Goal: Task Accomplishment & Management: Manage account settings

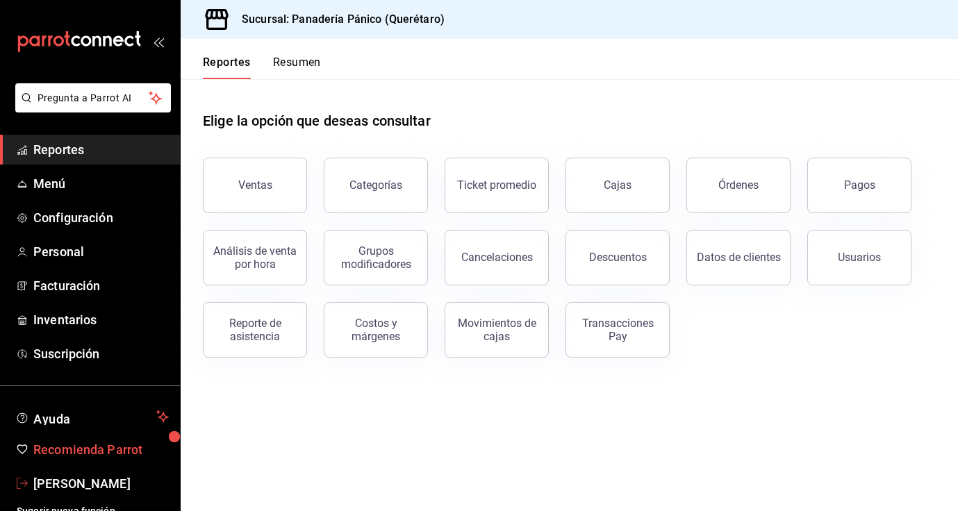
scroll to position [13, 0]
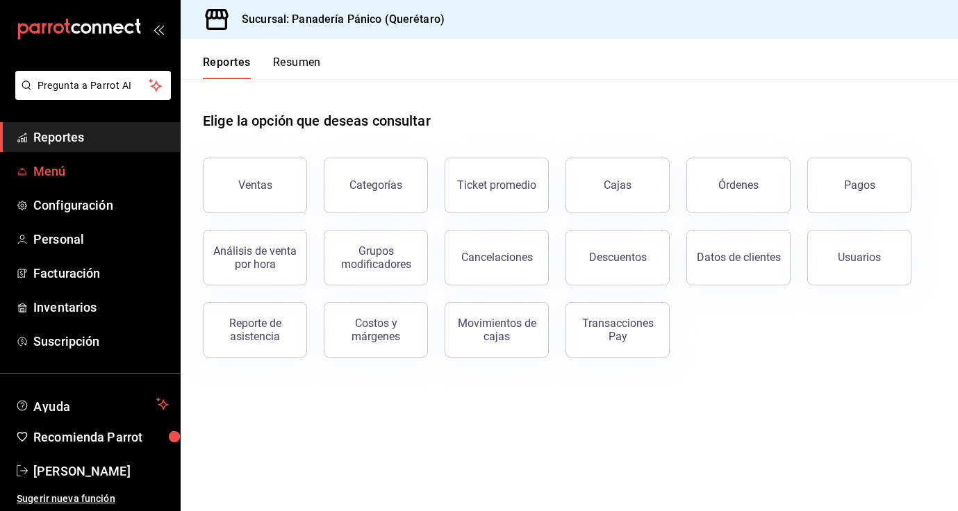
click at [54, 172] on span "Menú" at bounding box center [101, 171] width 136 height 19
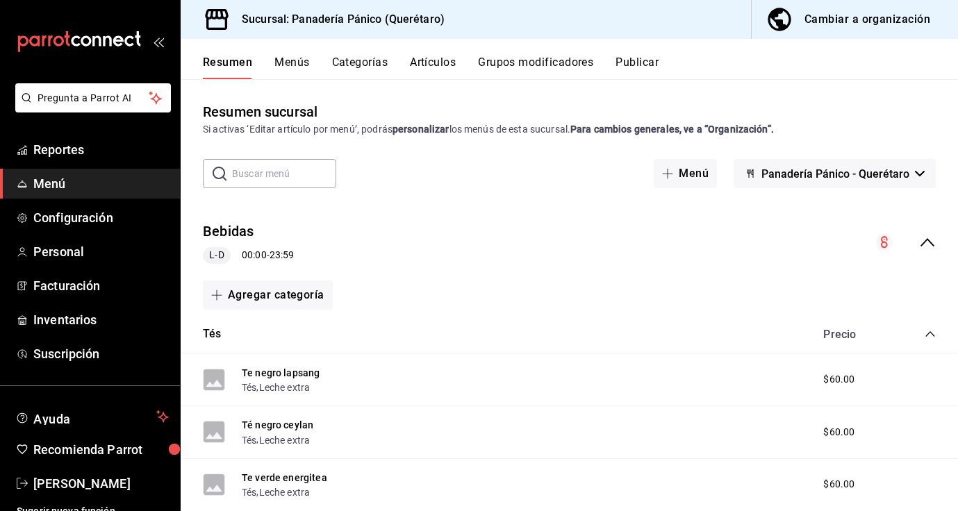
click at [871, 22] on div "Cambiar a organización" at bounding box center [868, 19] width 126 height 19
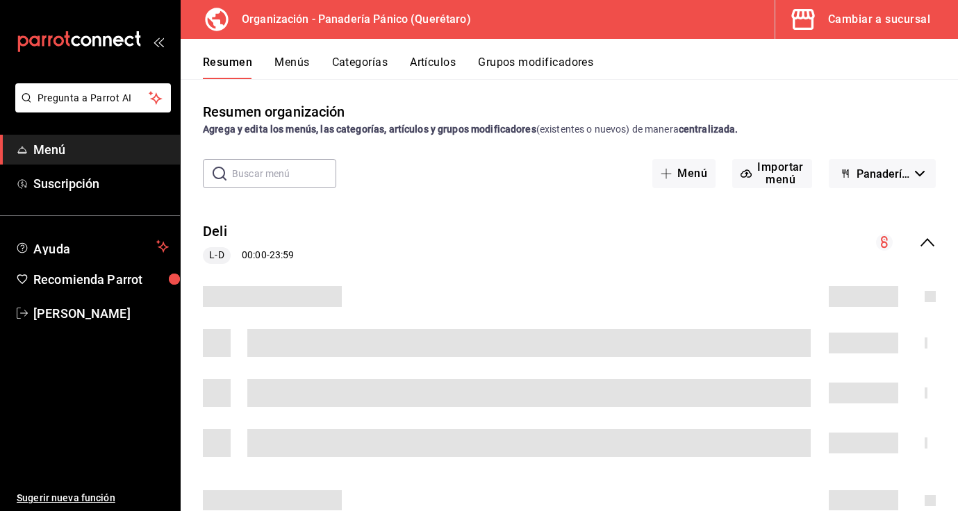
click at [436, 63] on button "Artículos" at bounding box center [433, 68] width 46 height 24
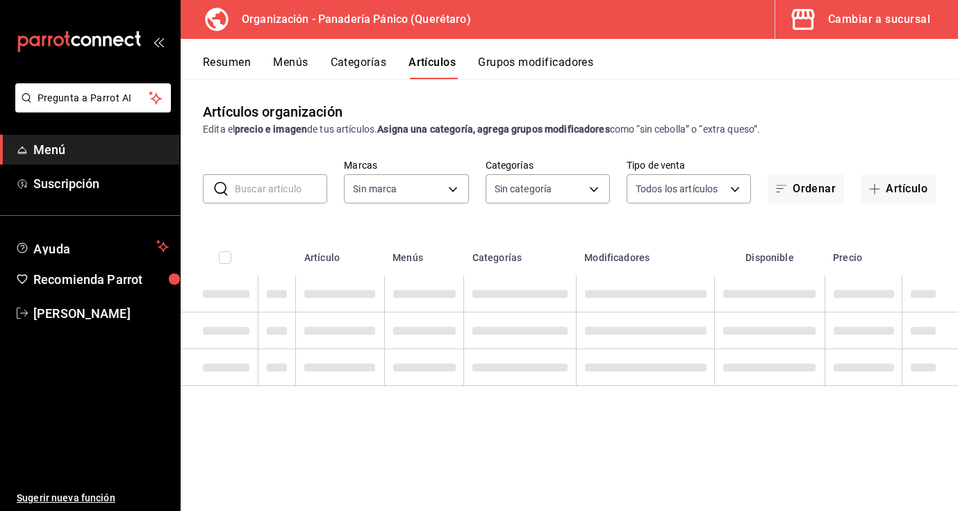
type input "6debe6ee-bf5d-4bda-9e69-4b8e64d53644"
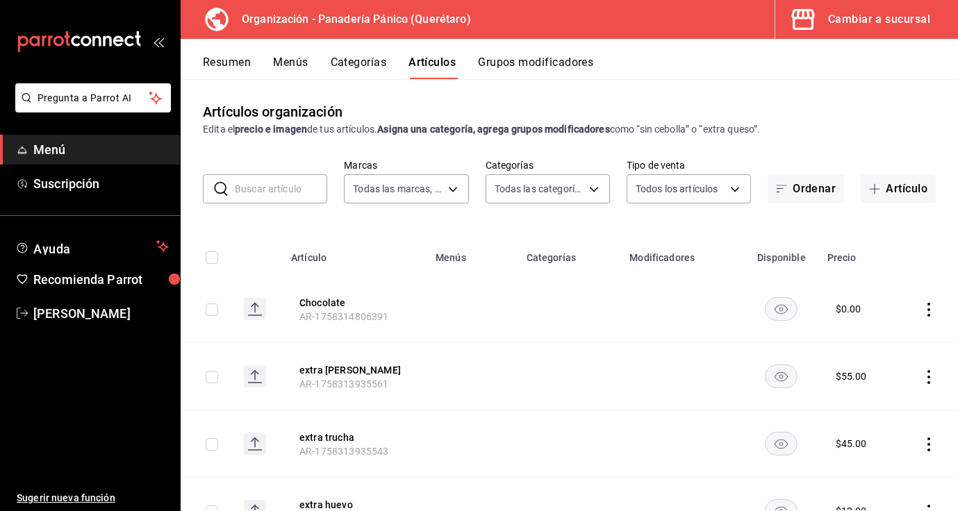
type input "08935f98-8df9-4fb0-a945-0702bf9ed8da,1b6aa457-ba13-4a00-9491-ce79c8c6c35e,579f4…"
click at [281, 188] on input "text" at bounding box center [281, 189] width 92 height 28
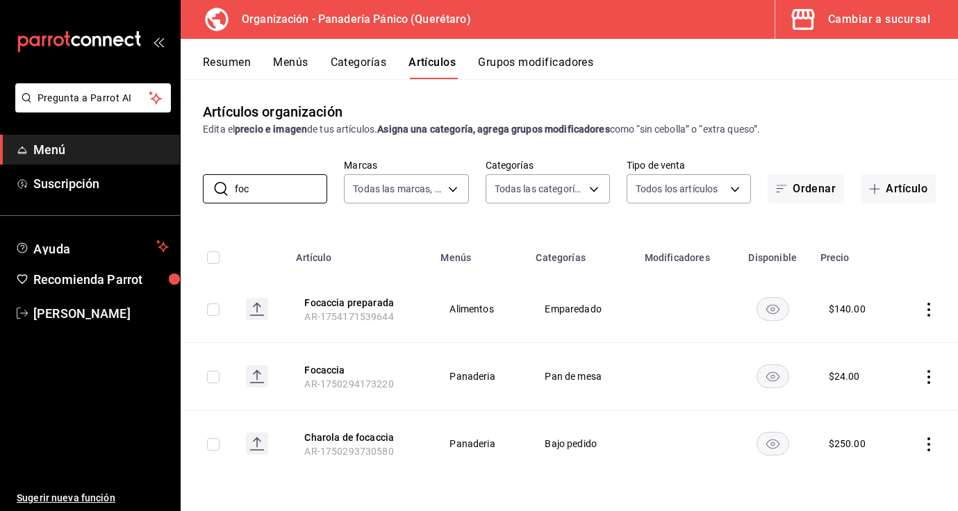
type input "foc"
click at [930, 309] on icon "actions" at bounding box center [929, 310] width 14 height 14
click at [898, 345] on span "Editar" at bounding box center [887, 341] width 36 height 15
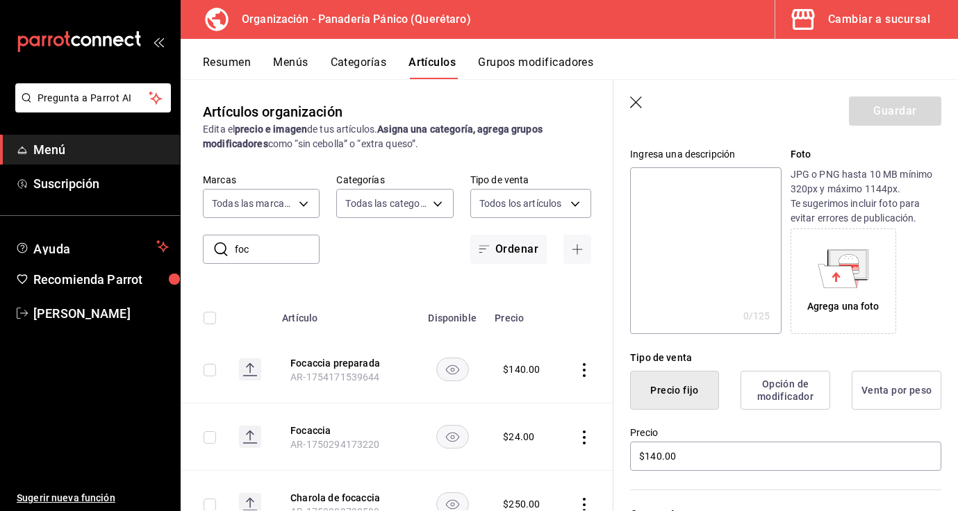
scroll to position [149, 0]
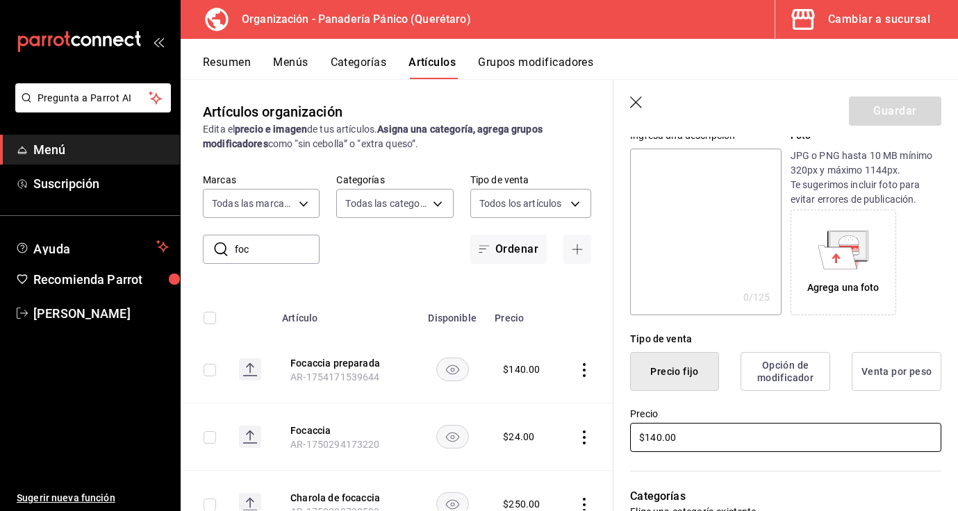
click at [659, 438] on input "$140.00" at bounding box center [785, 437] width 311 height 29
type input "$110.00"
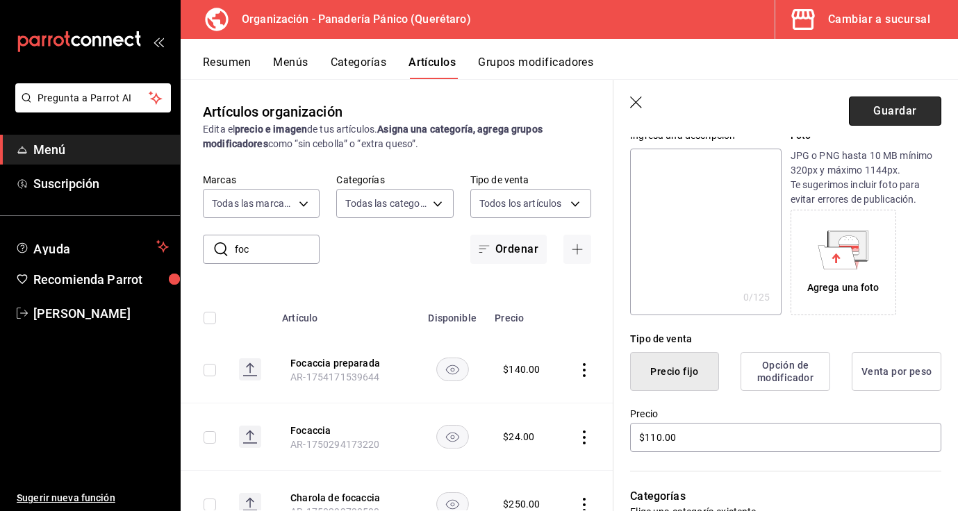
click at [883, 117] on button "Guardar" at bounding box center [895, 111] width 92 height 29
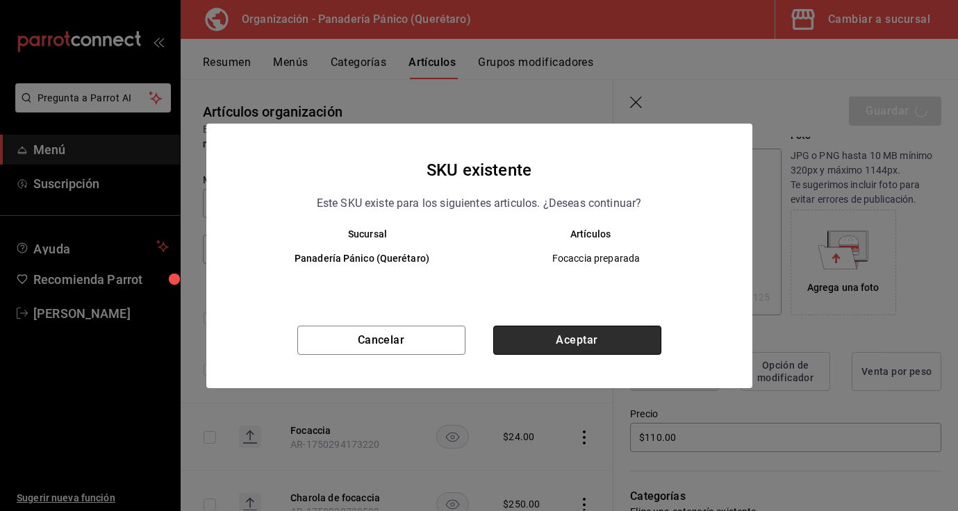
click at [556, 343] on button "Aceptar" at bounding box center [577, 340] width 168 height 29
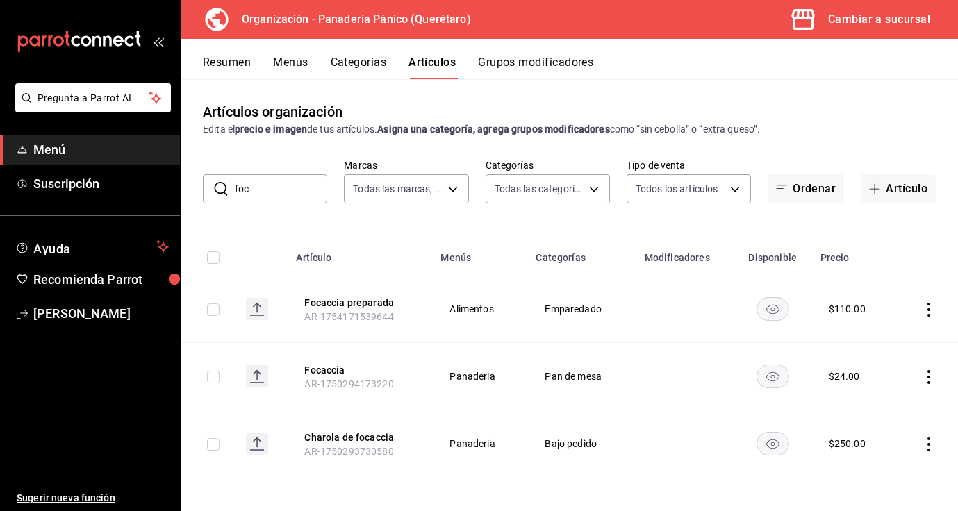
click at [372, 62] on button "Categorías" at bounding box center [359, 68] width 56 height 24
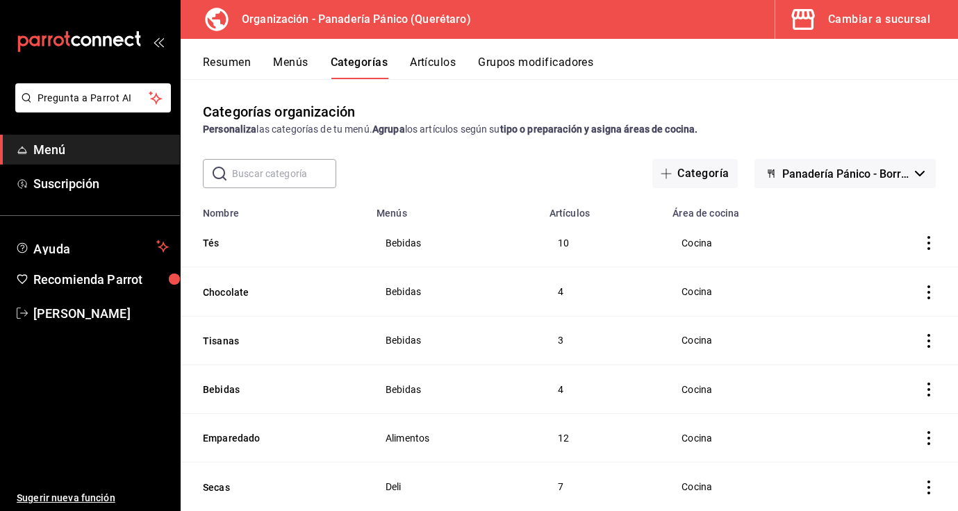
click at [310, 173] on input "text" at bounding box center [284, 174] width 104 height 28
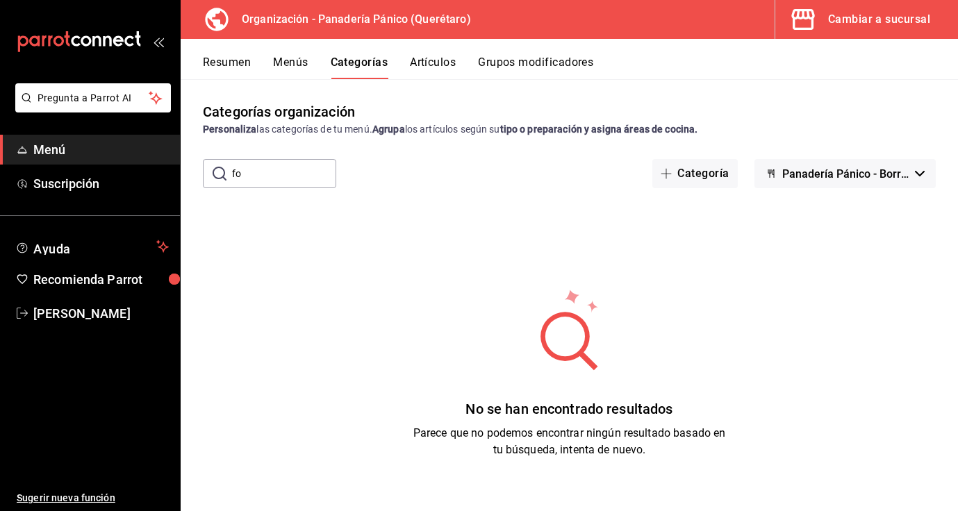
type input "f"
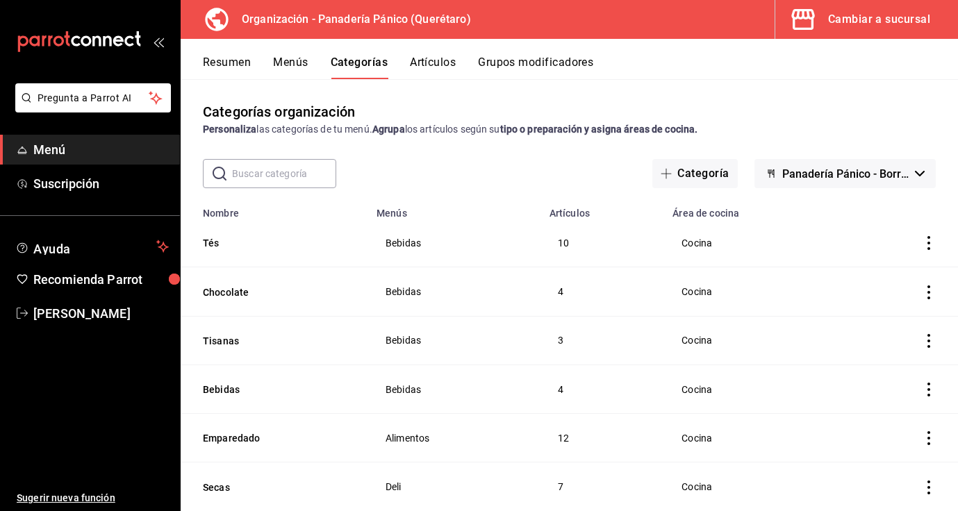
click at [489, 55] on div "Resumen Menús Categorías Artículos Grupos modificadores" at bounding box center [570, 59] width 778 height 40
click at [490, 60] on button "Grupos modificadores" at bounding box center [535, 68] width 115 height 24
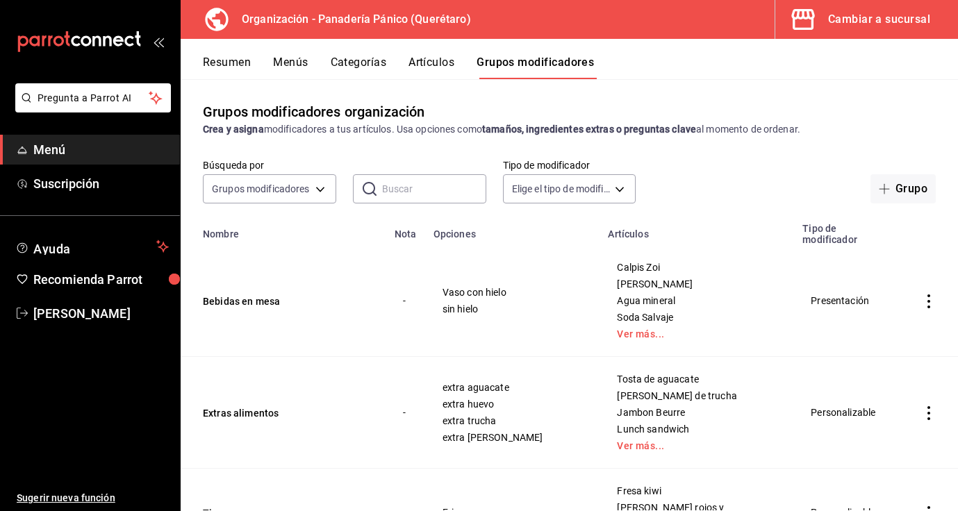
click at [387, 198] on input "text" at bounding box center [434, 189] width 104 height 28
type input "o"
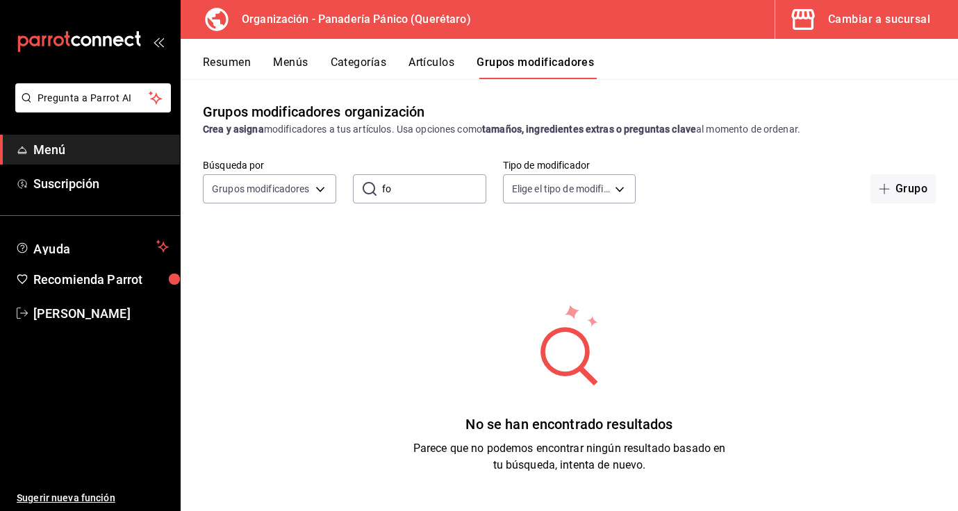
type input "f"
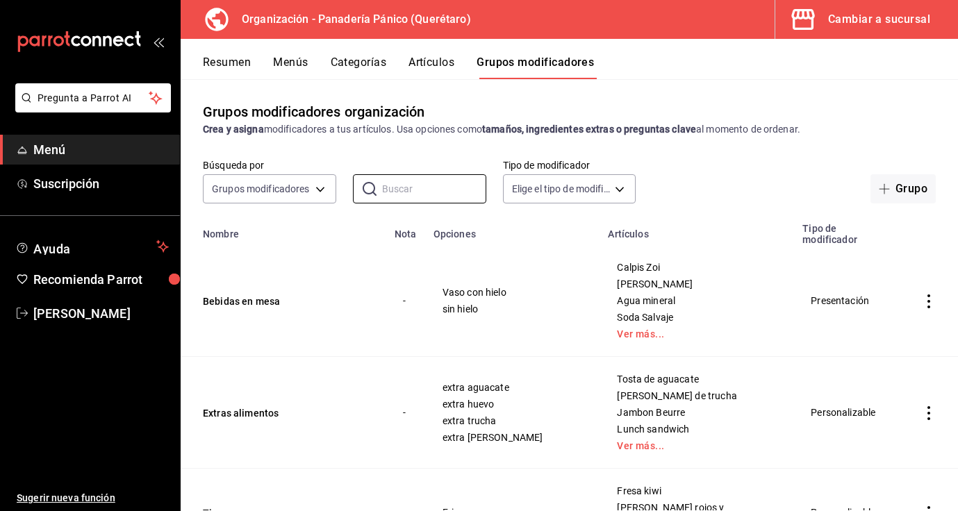
click at [295, 65] on button "Menús" at bounding box center [290, 68] width 35 height 24
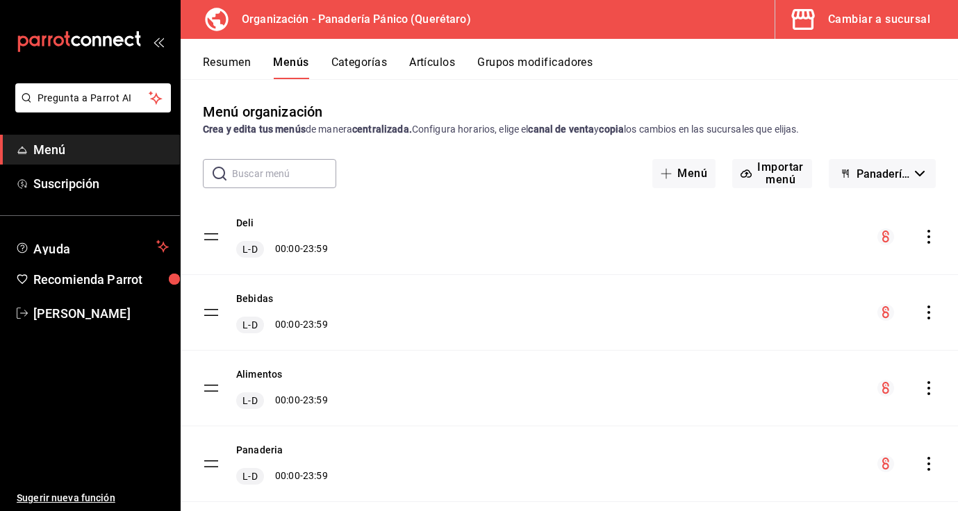
scroll to position [31, 0]
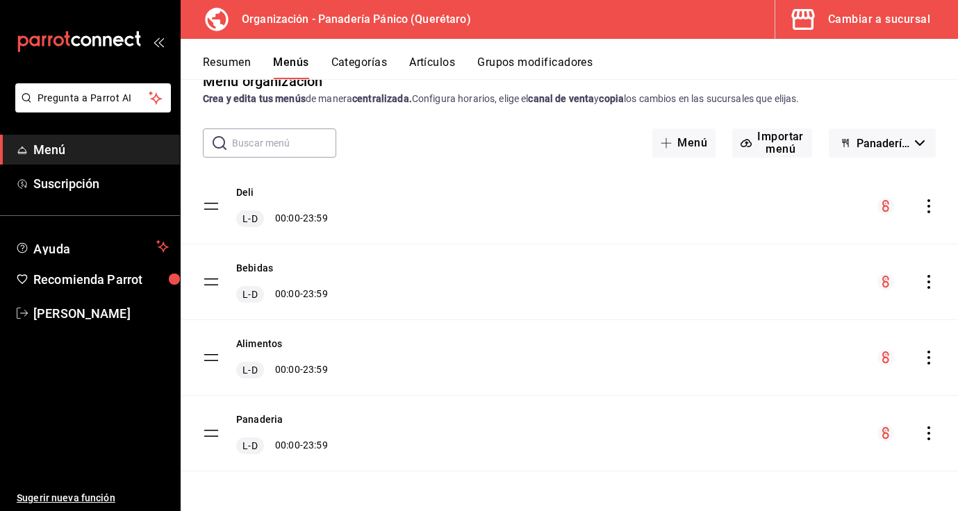
click at [932, 358] on icon "actions" at bounding box center [929, 358] width 14 height 14
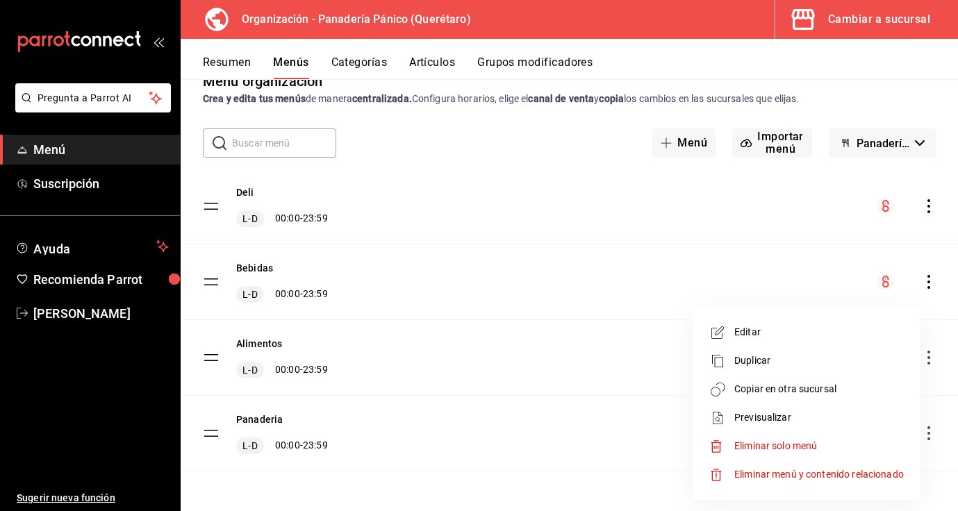
click at [772, 388] on span "Copiar en otra sucursal" at bounding box center [819, 389] width 170 height 15
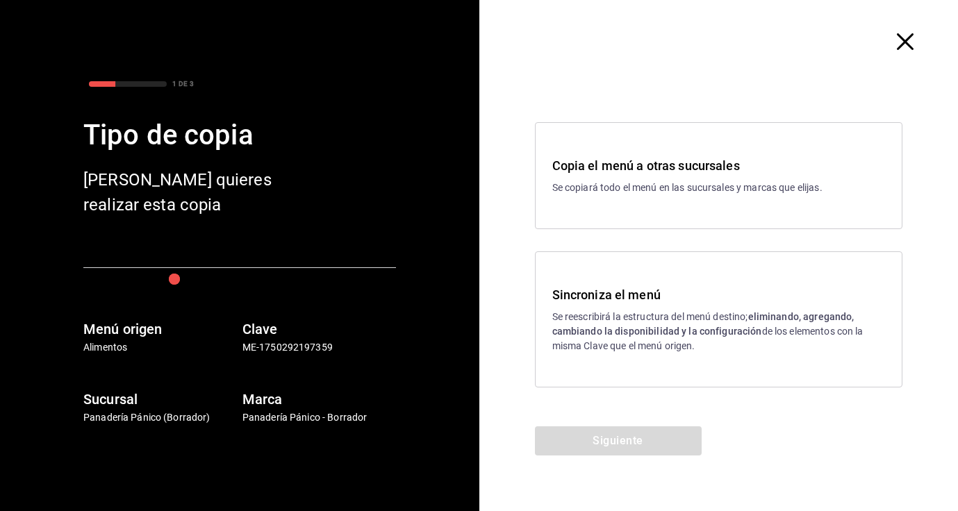
click at [609, 313] on p "Se reescribirá la estructura del menú destino; eliminando, agregando, cambiando…" at bounding box center [719, 332] width 334 height 44
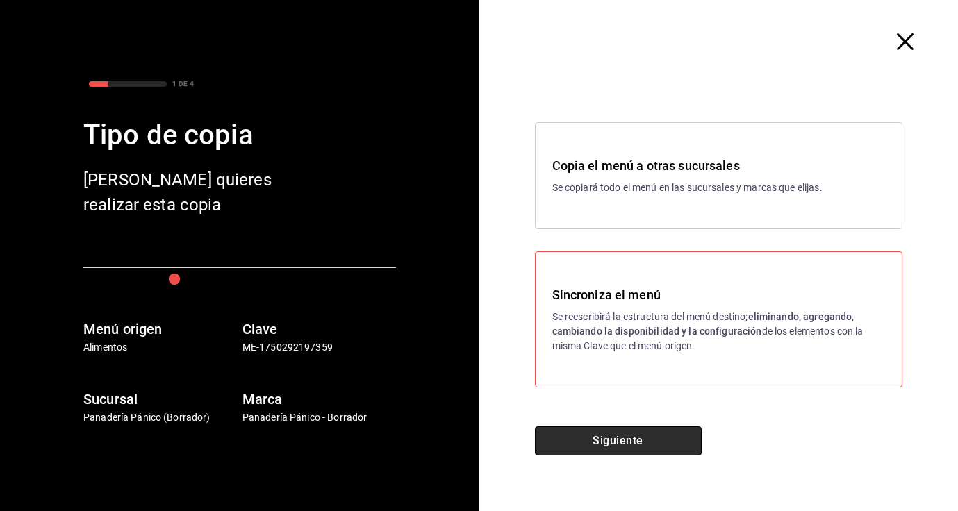
click at [603, 437] on button "Siguiente" at bounding box center [618, 441] width 167 height 29
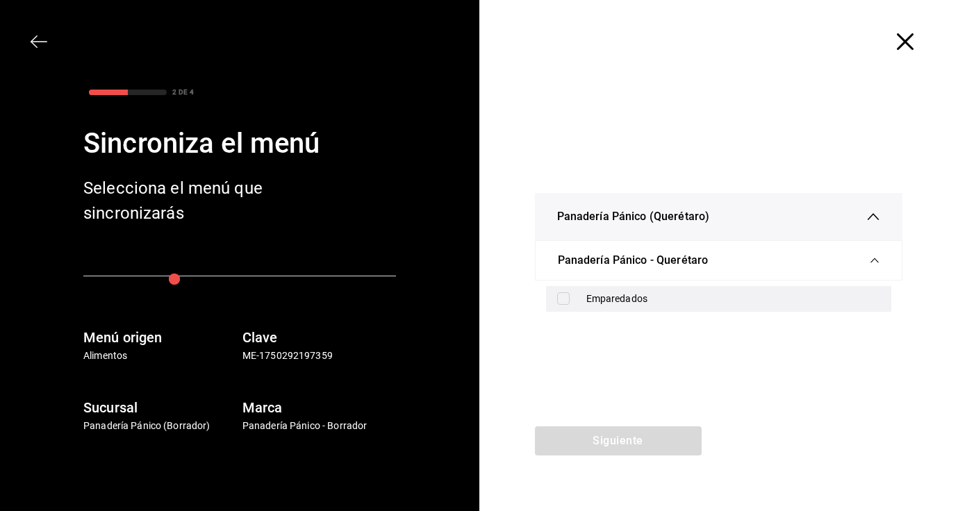
click at [586, 297] on div "Emparedados" at bounding box center [733, 299] width 295 height 15
checkbox input "true"
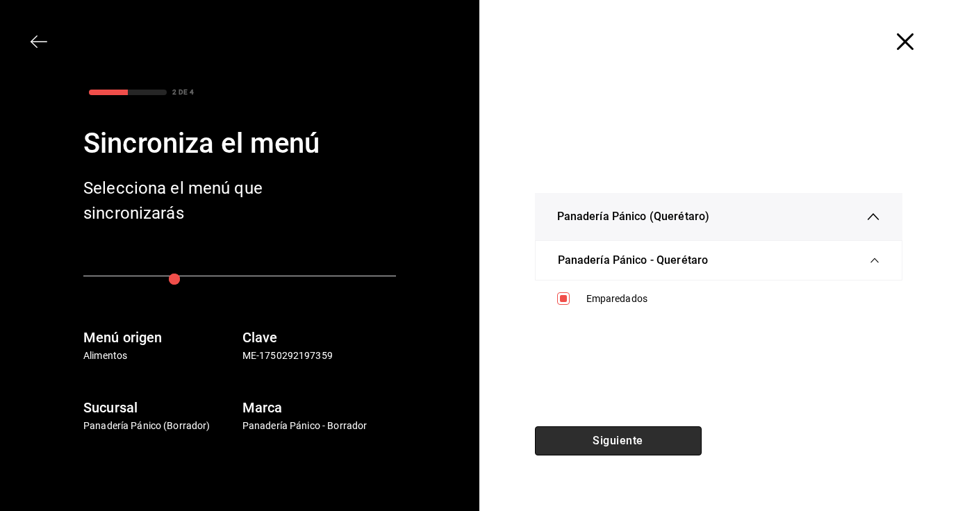
click at [588, 445] on button "Siguiente" at bounding box center [618, 441] width 167 height 29
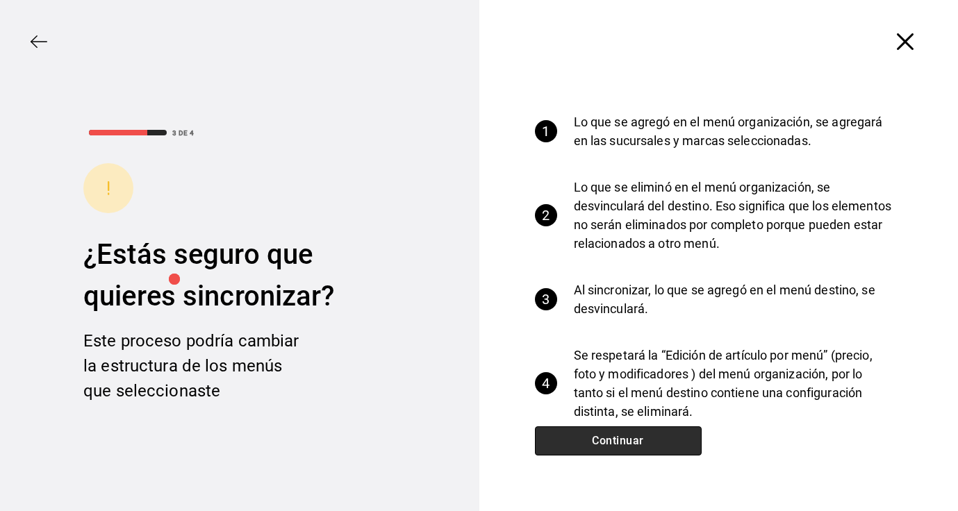
click at [588, 445] on button "Continuar" at bounding box center [618, 441] width 167 height 29
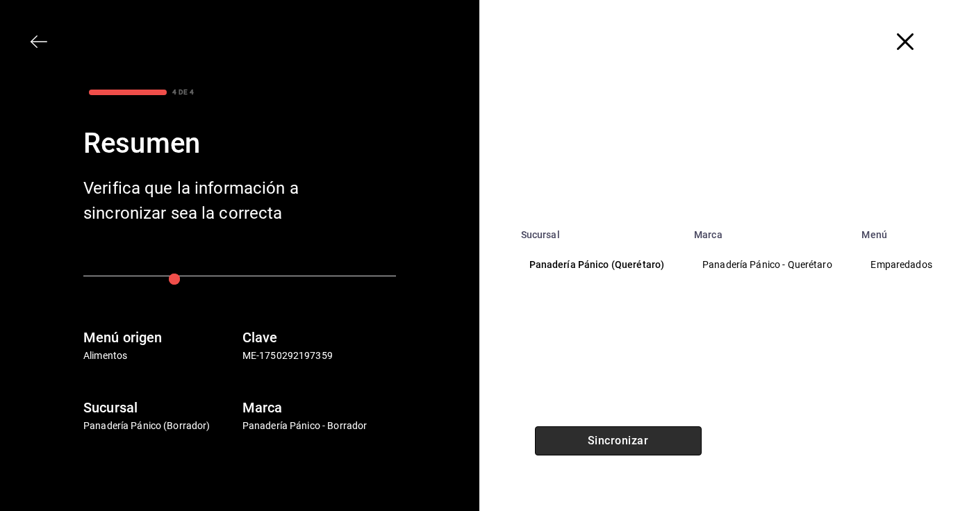
click at [588, 445] on button "Sincronizar" at bounding box center [618, 441] width 167 height 29
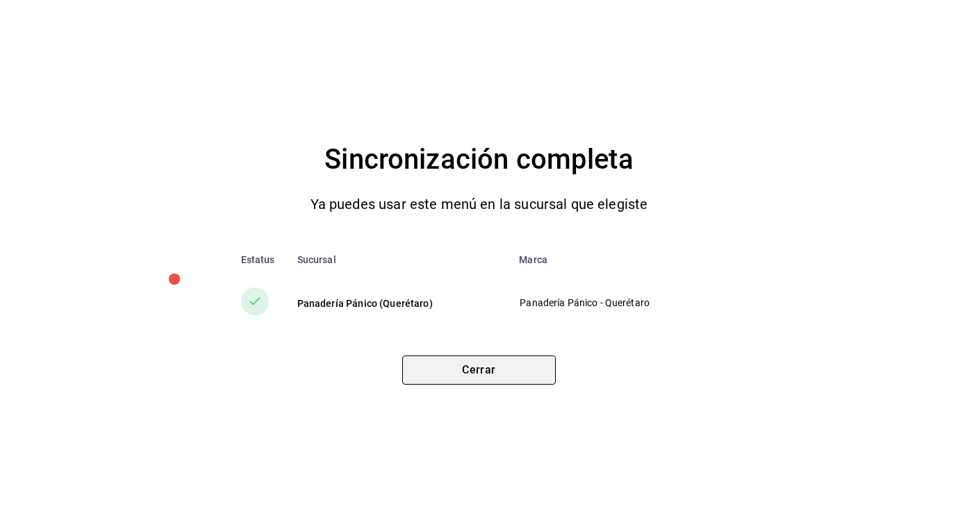
click at [497, 377] on button "Cerrar" at bounding box center [479, 370] width 154 height 29
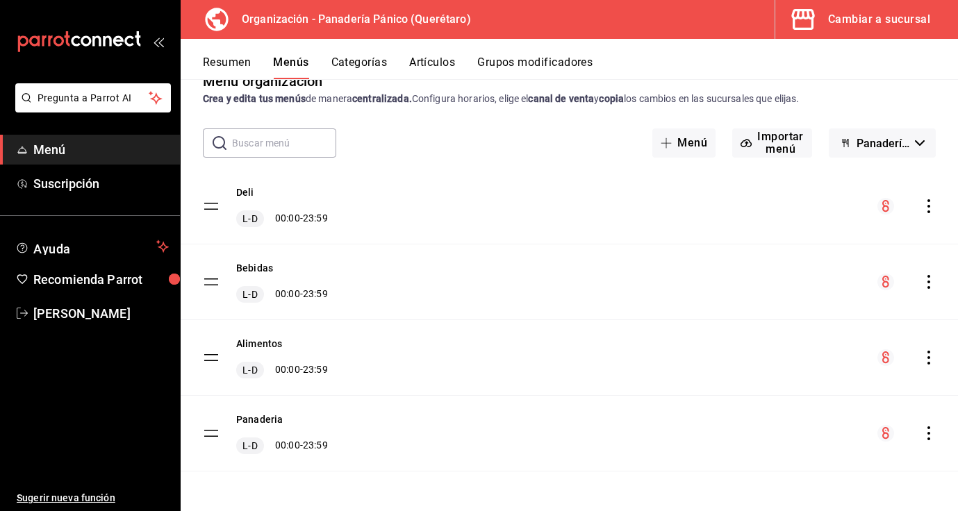
click at [927, 355] on icon "actions" at bounding box center [929, 358] width 14 height 14
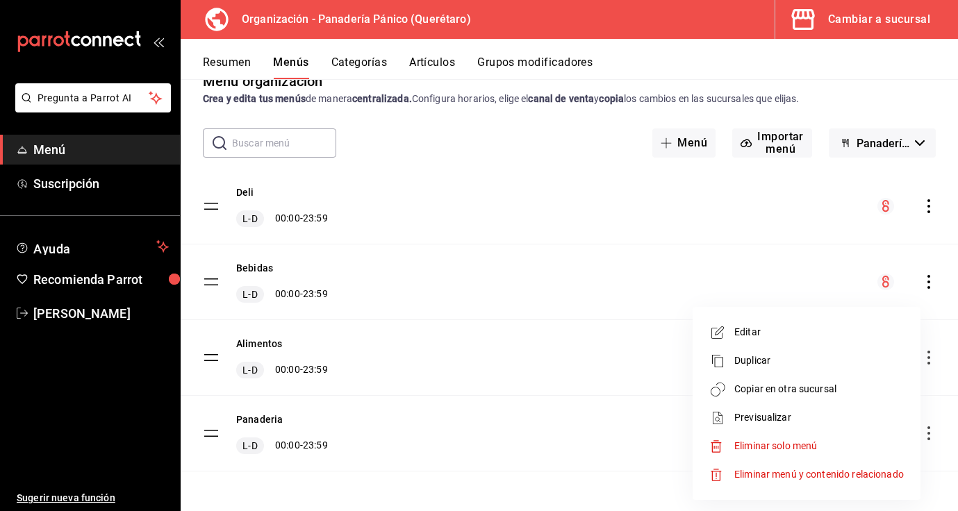
click at [806, 338] on span "Editar" at bounding box center [819, 332] width 170 height 15
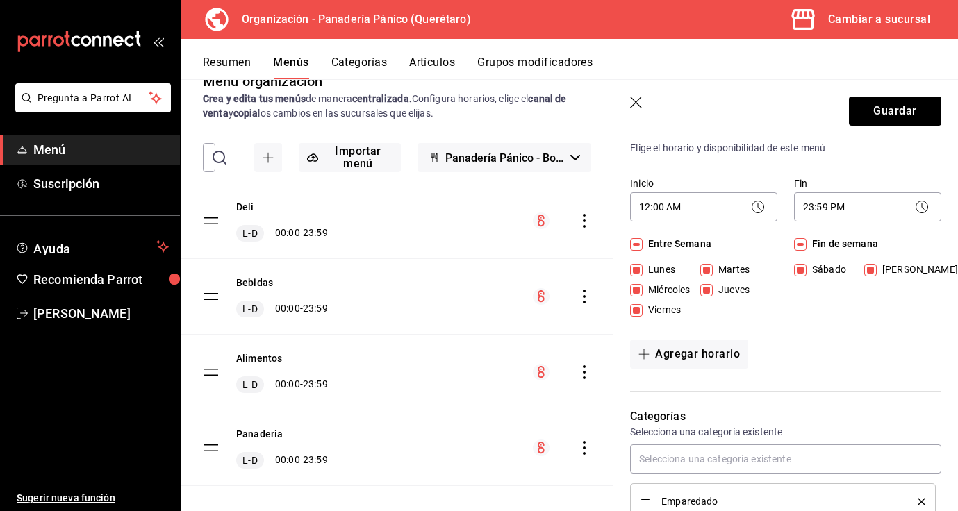
scroll to position [8, 0]
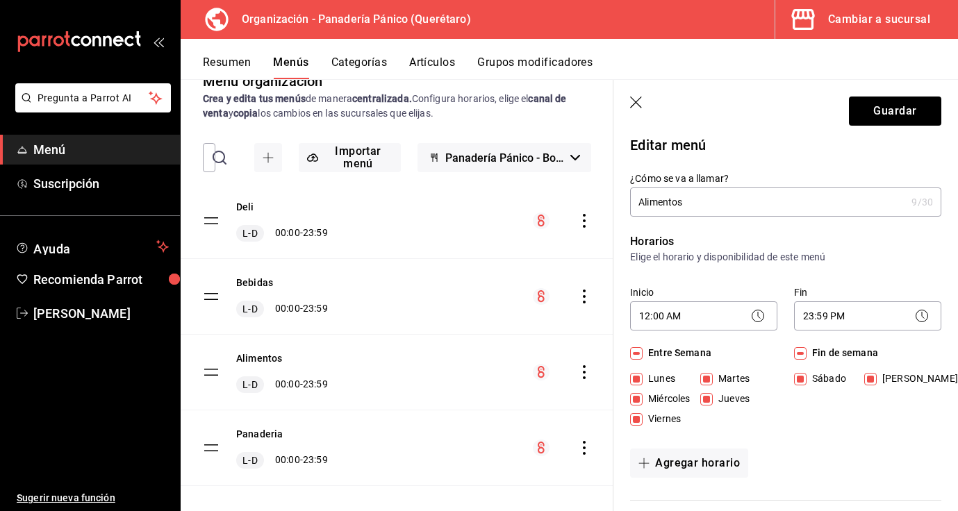
click at [640, 104] on icon "button" at bounding box center [637, 104] width 14 height 14
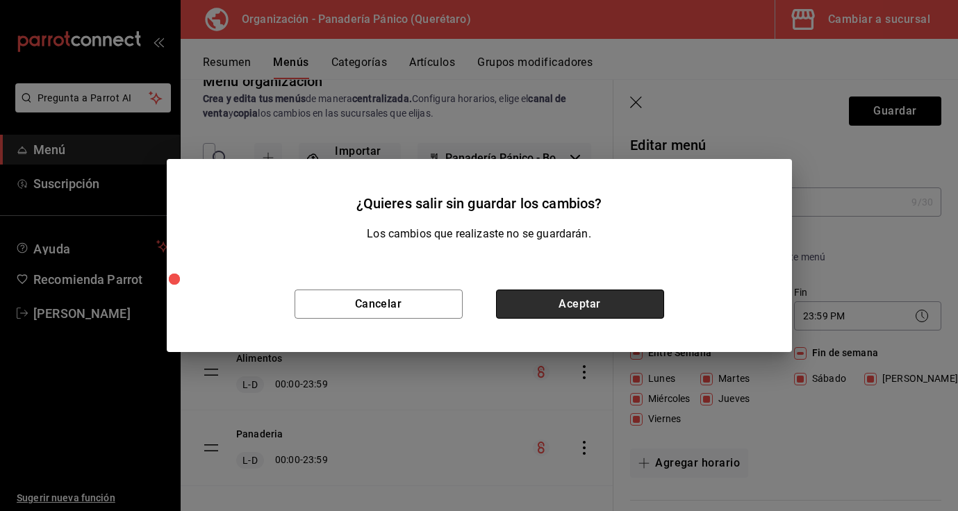
click at [587, 304] on button "Aceptar" at bounding box center [580, 304] width 168 height 29
checkbox input "false"
type input "1758323330802"
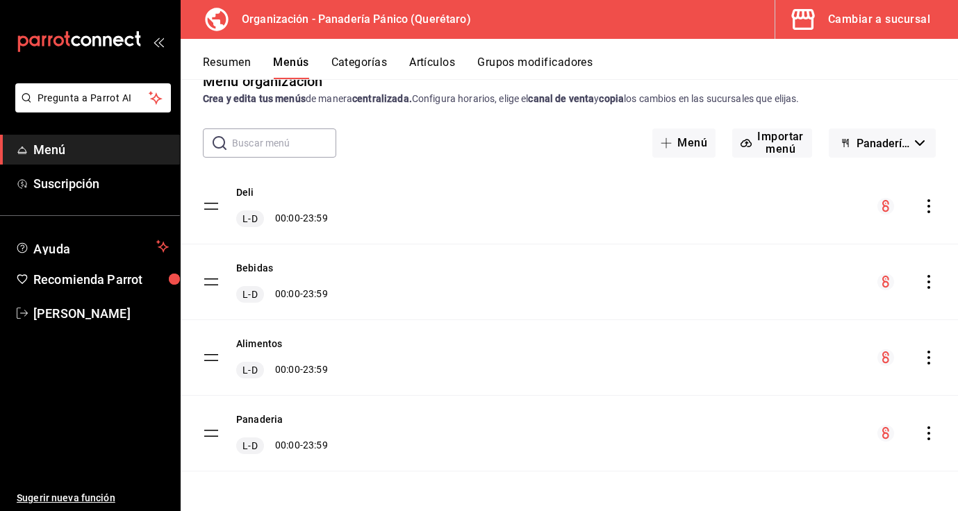
click at [355, 72] on button "Categorías" at bounding box center [359, 68] width 56 height 24
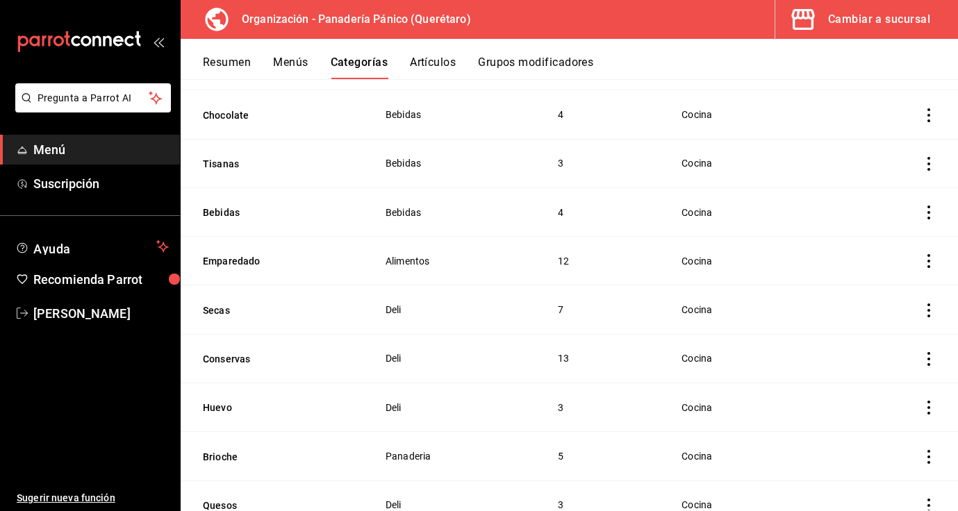
scroll to position [157, 0]
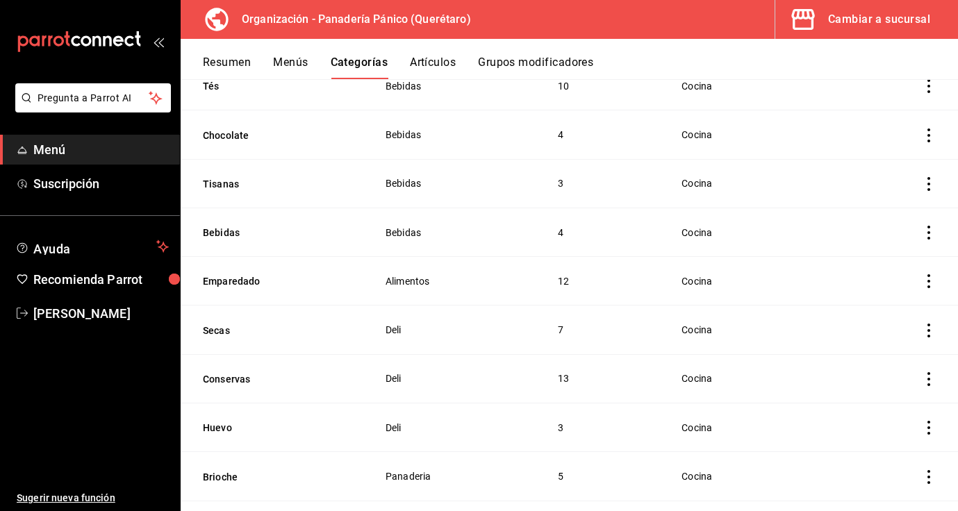
click at [930, 280] on icon "actions" at bounding box center [929, 281] width 3 height 14
click at [896, 309] on span "Editar" at bounding box center [887, 313] width 36 height 15
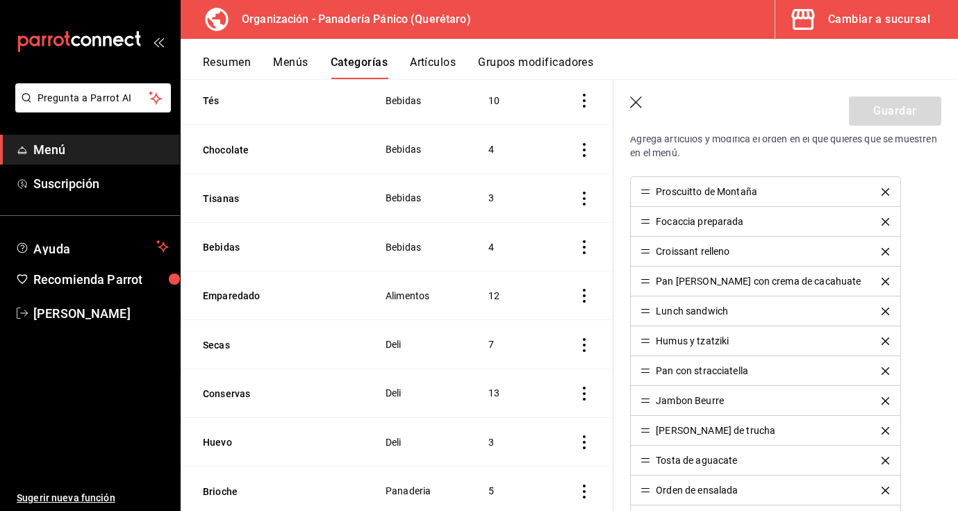
scroll to position [415, 0]
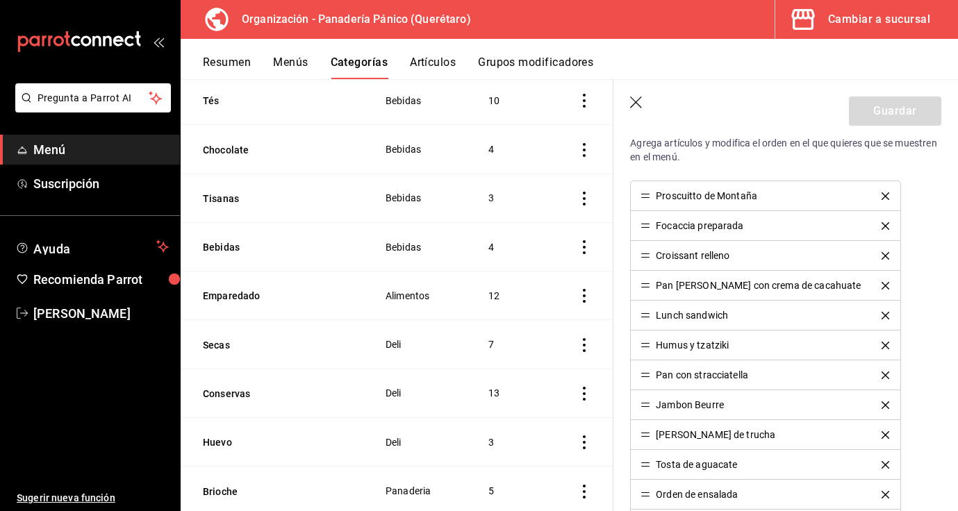
click at [636, 100] on icon "button" at bounding box center [637, 104] width 14 height 14
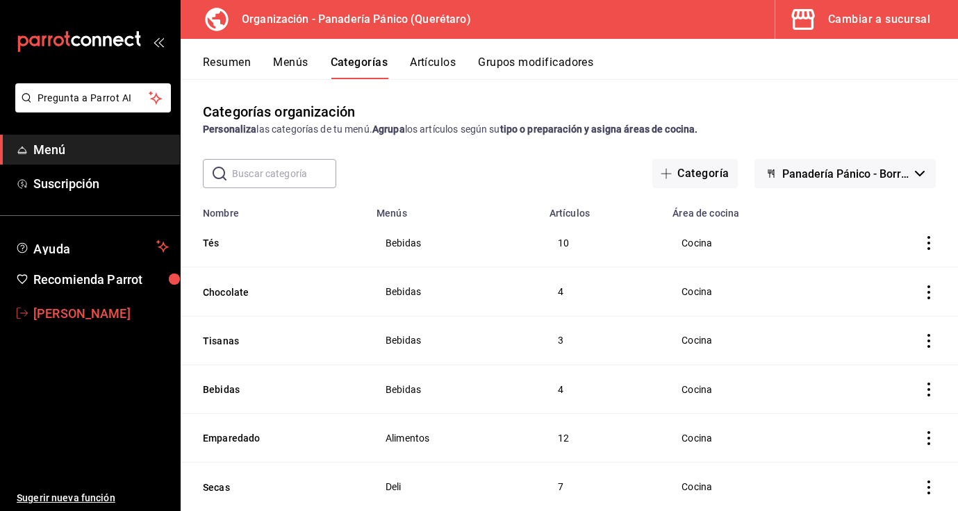
click at [69, 312] on span "[PERSON_NAME]" at bounding box center [101, 313] width 136 height 19
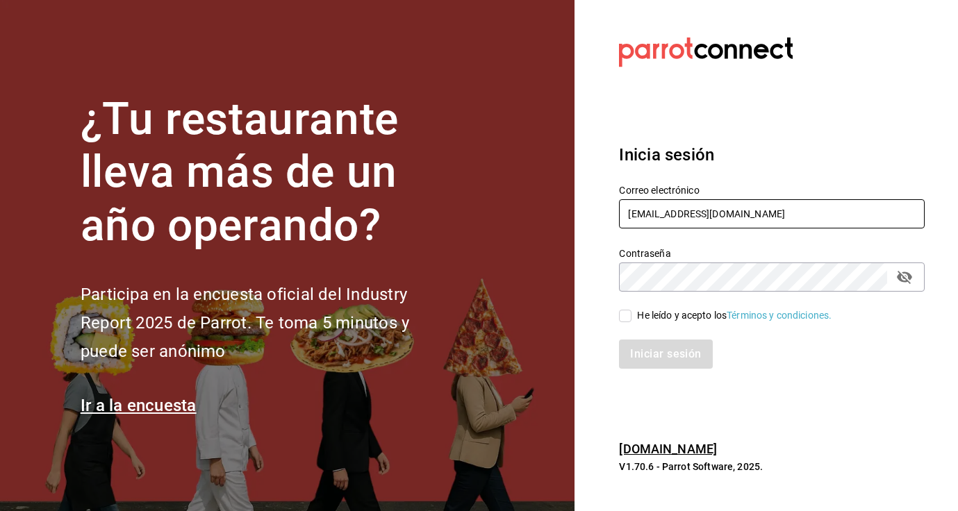
click at [655, 215] on input "[EMAIL_ADDRESS][DOMAIN_NAME]" at bounding box center [772, 213] width 306 height 29
type input "comedorpanico@gmail.com"
click at [630, 316] on input "He leído y acepto los Términos y condiciones." at bounding box center [625, 316] width 13 height 13
checkbox input "true"
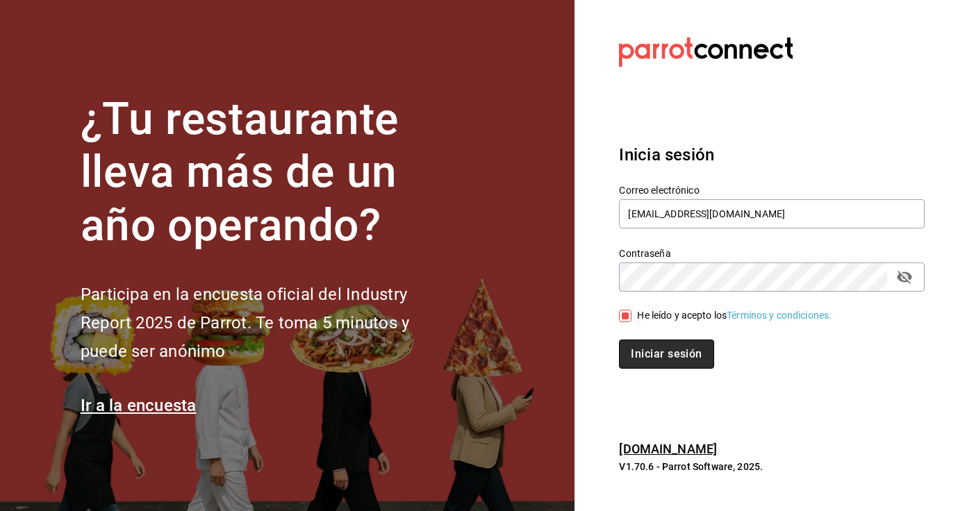
click at [651, 345] on button "Iniciar sesión" at bounding box center [666, 354] width 95 height 29
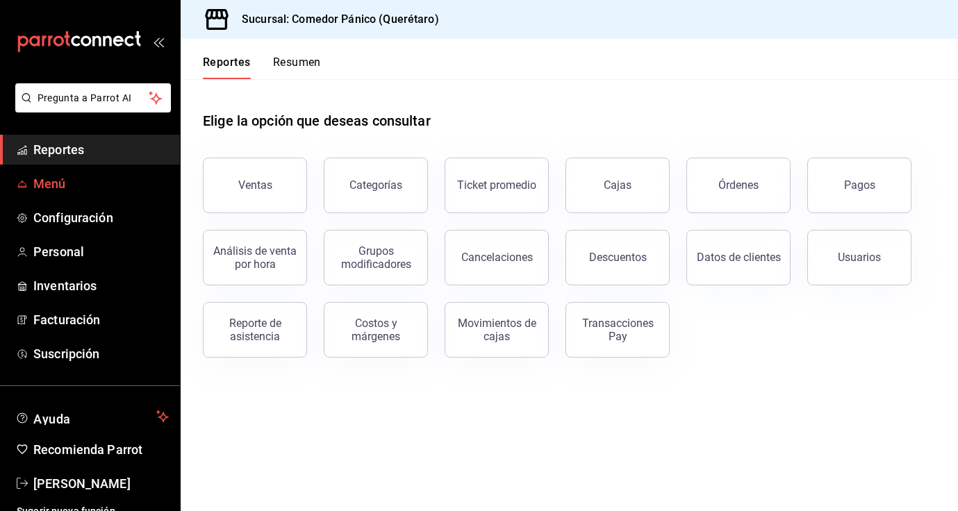
click at [127, 183] on span "Menú" at bounding box center [101, 183] width 136 height 19
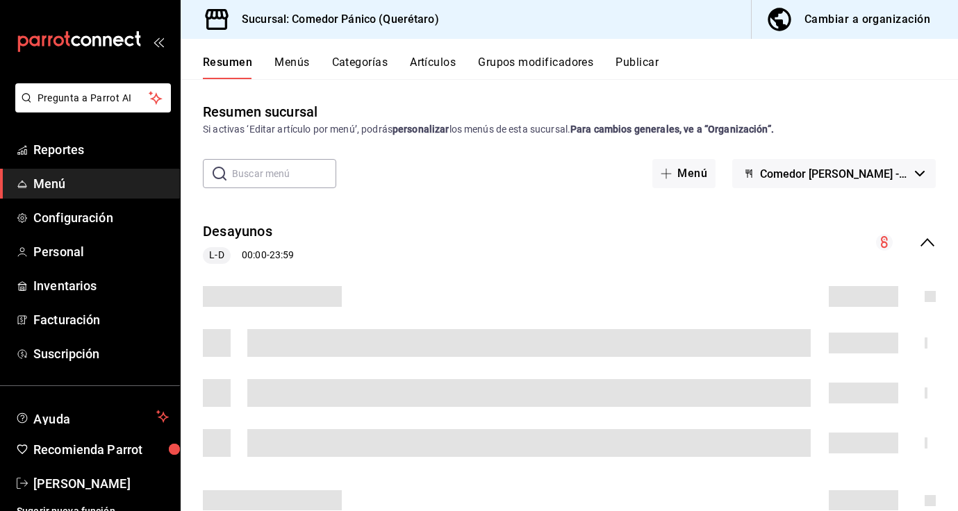
click at [885, 5] on button "Cambiar a organización" at bounding box center [849, 19] width 195 height 39
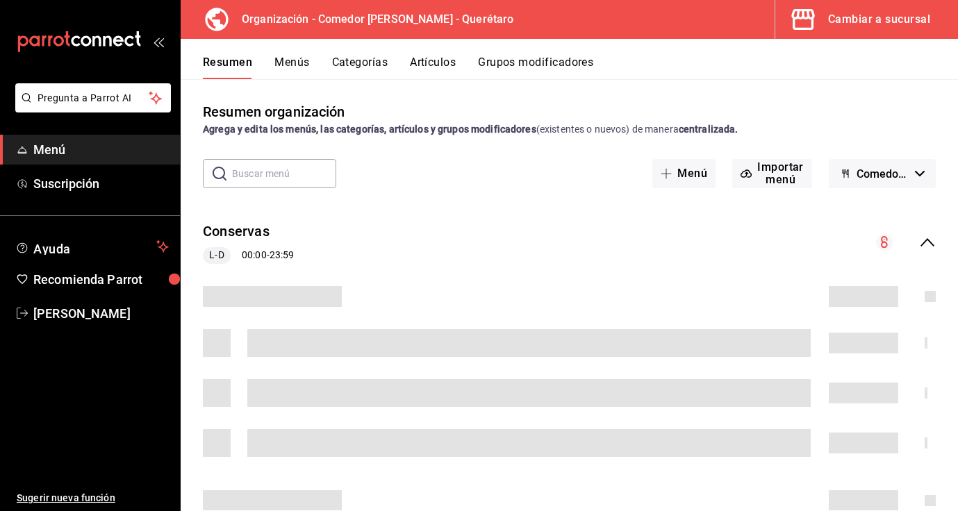
click at [426, 65] on button "Artículos" at bounding box center [433, 68] width 46 height 24
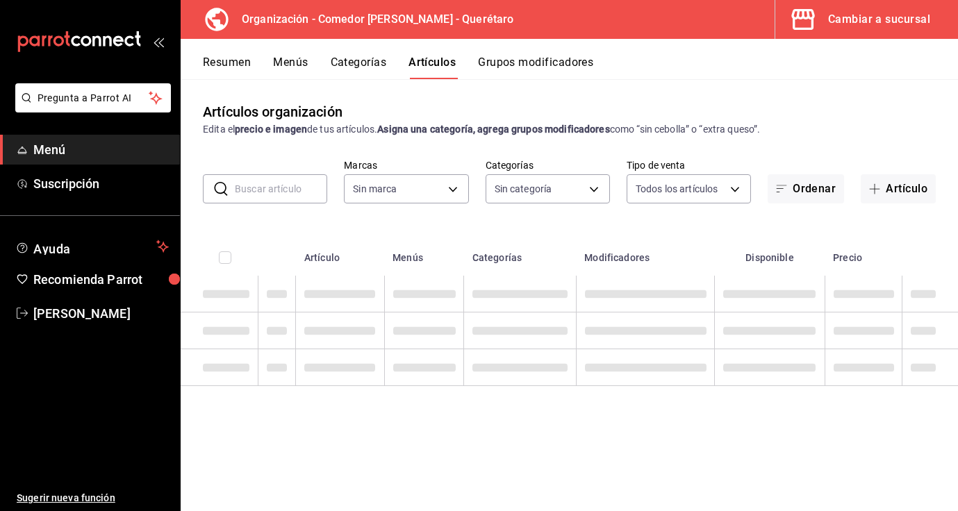
type input "0f40e74e-b6b1-418d-bf10-855e15756c5c"
type input "65e86a8e-b85a-4ac4-b80c-9a2ca2d5dab3,480c8983-ef74-42cd-bfc6-b990fbf805c4,b50ee…"
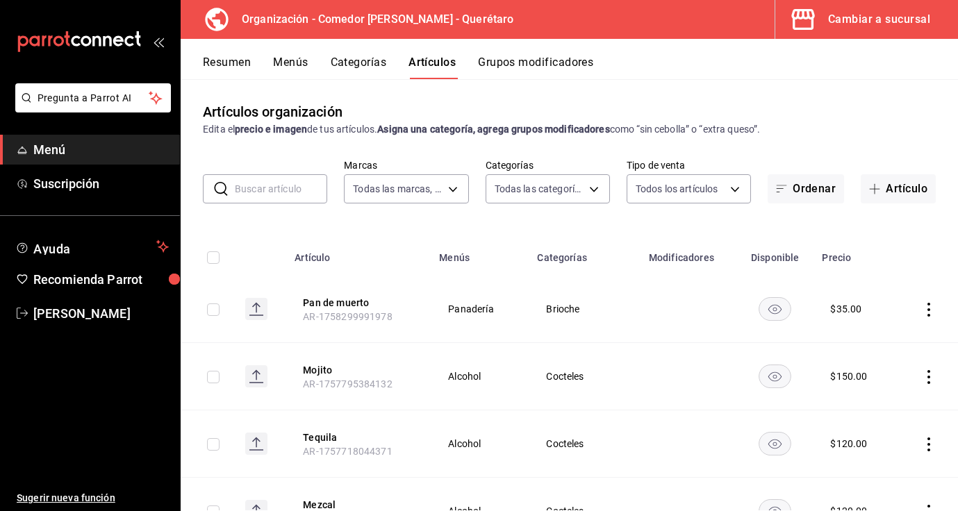
click at [289, 197] on input "text" at bounding box center [281, 189] width 92 height 28
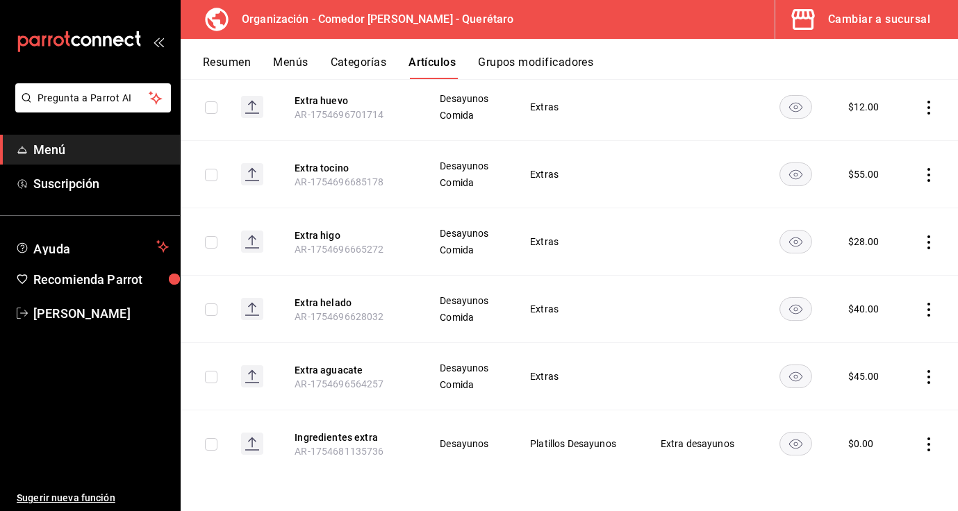
scroll to position [1730, 0]
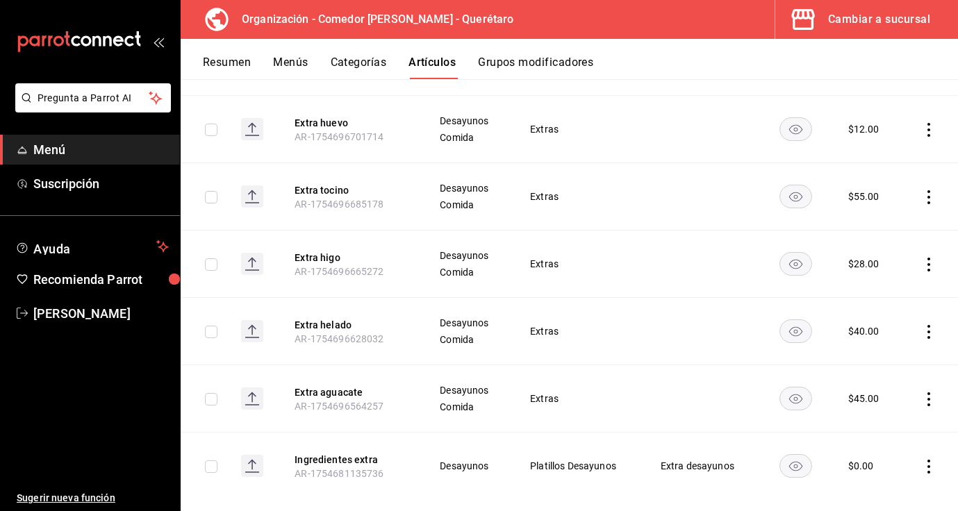
type input "extra"
click at [930, 464] on icon "actions" at bounding box center [929, 467] width 14 height 14
click at [883, 411] on span "Editar" at bounding box center [887, 418] width 36 height 15
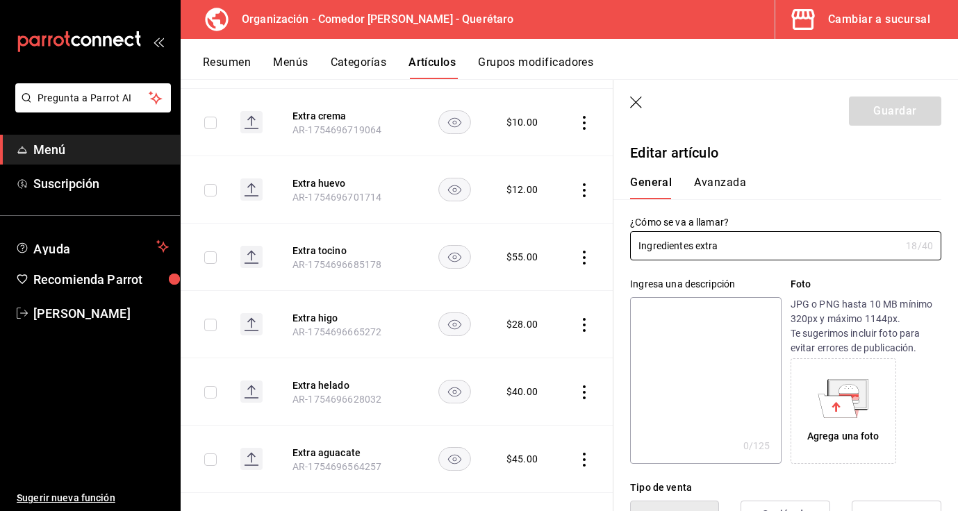
type input "$0.00"
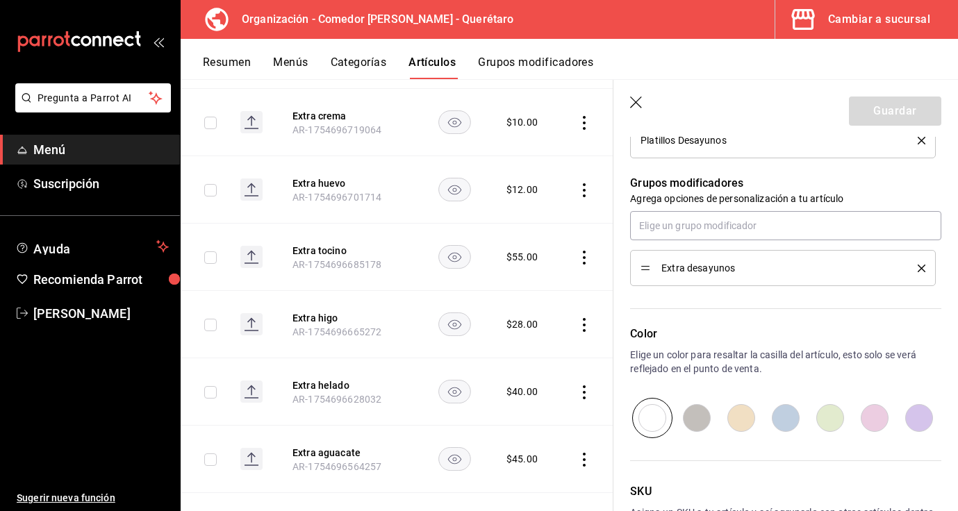
scroll to position [691, 0]
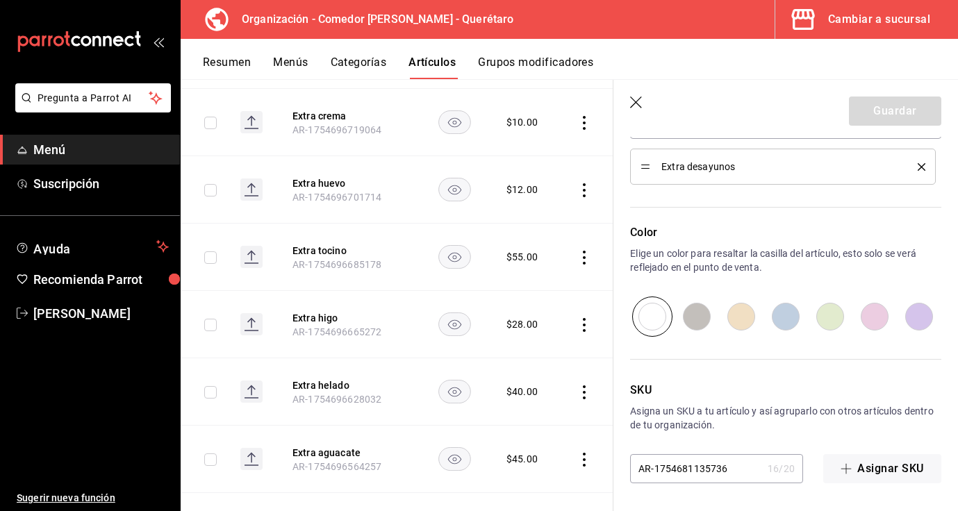
click at [634, 103] on icon "button" at bounding box center [636, 103] width 12 height 12
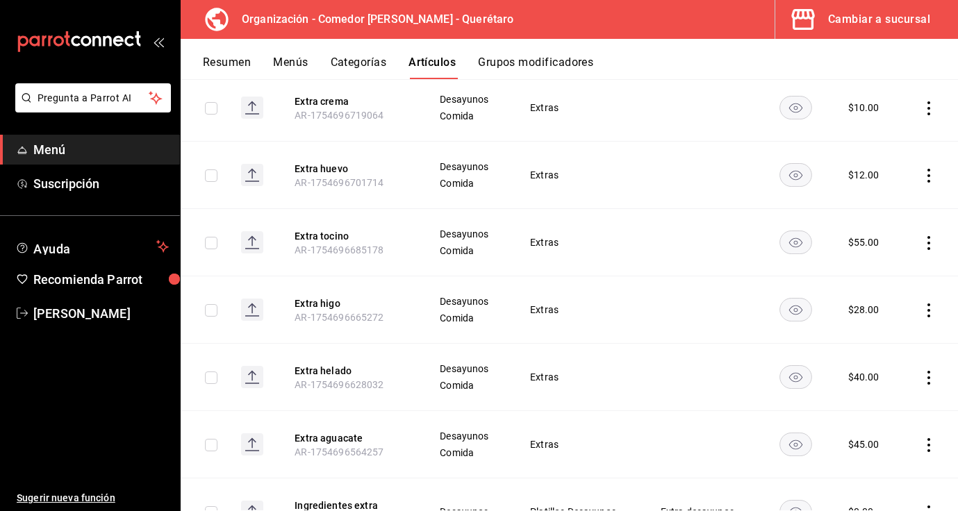
scroll to position [1752, 0]
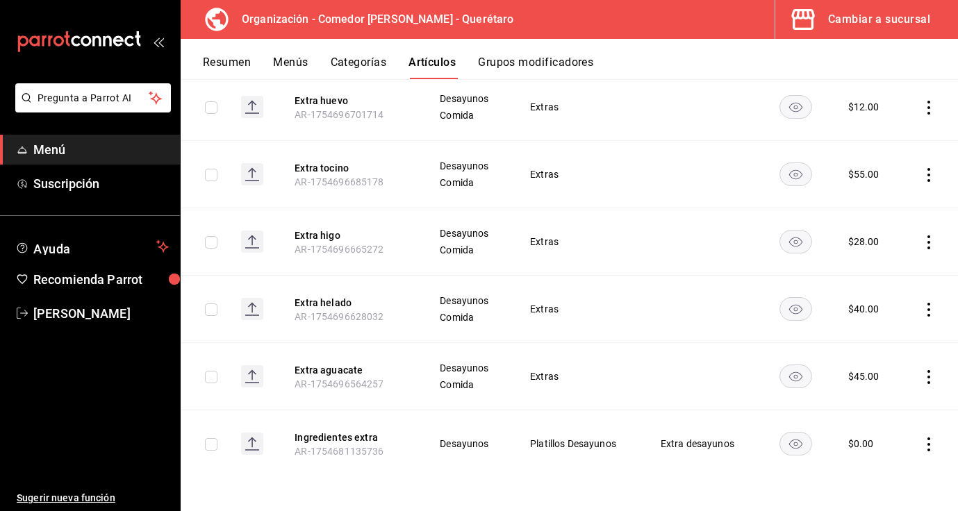
click at [930, 441] on icon "actions" at bounding box center [929, 445] width 14 height 14
click at [878, 415] on span "Editar" at bounding box center [887, 418] width 36 height 15
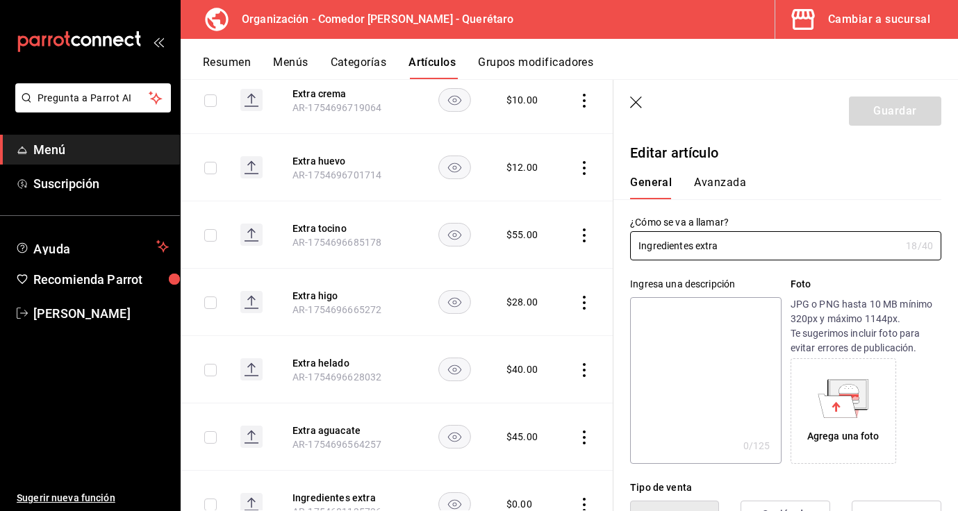
type input "$0.00"
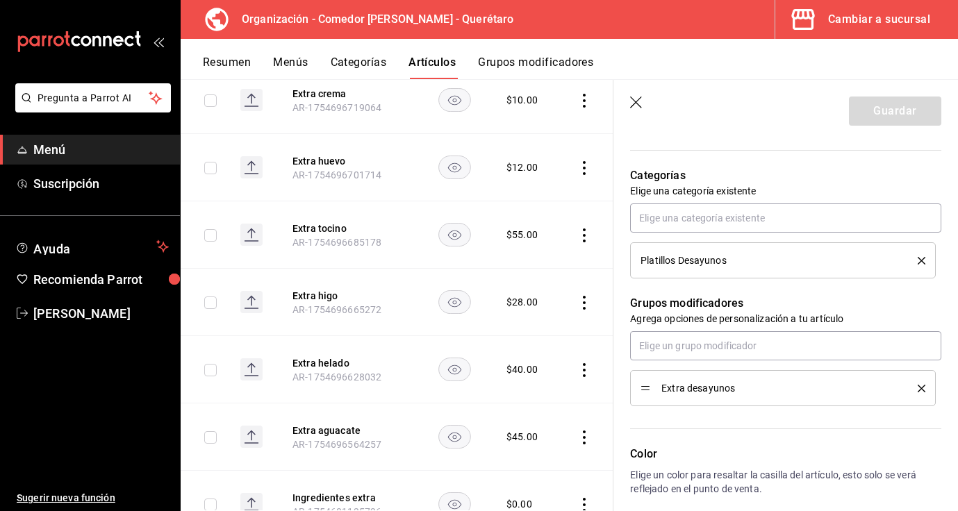
scroll to position [691, 0]
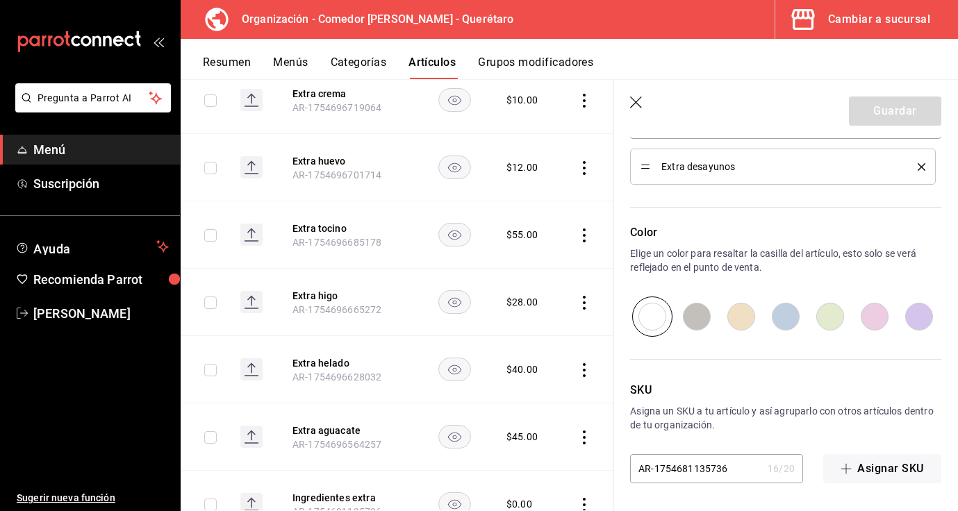
click at [638, 102] on icon "button" at bounding box center [637, 104] width 14 height 14
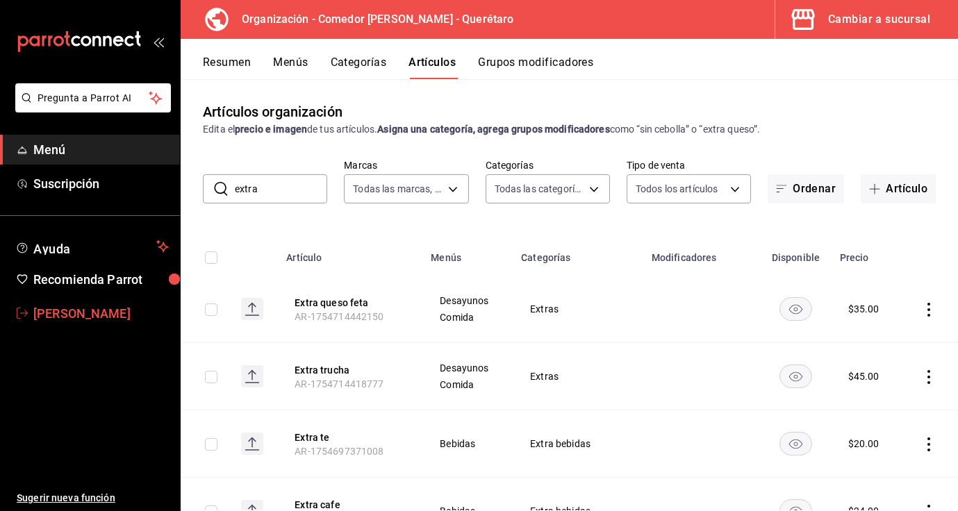
click at [108, 320] on span "[PERSON_NAME]" at bounding box center [101, 313] width 136 height 19
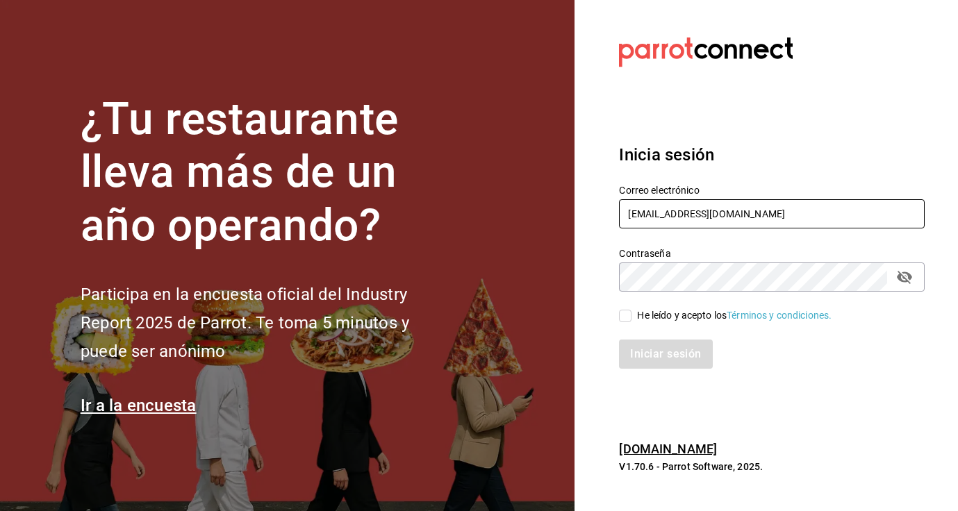
click at [693, 205] on input "comedorpanico@gmail.com" at bounding box center [772, 213] width 306 height 29
type input "[EMAIL_ADDRESS][DOMAIN_NAME]"
click at [624, 320] on input "He leído y acepto los Términos y condiciones." at bounding box center [625, 316] width 13 height 13
checkbox input "true"
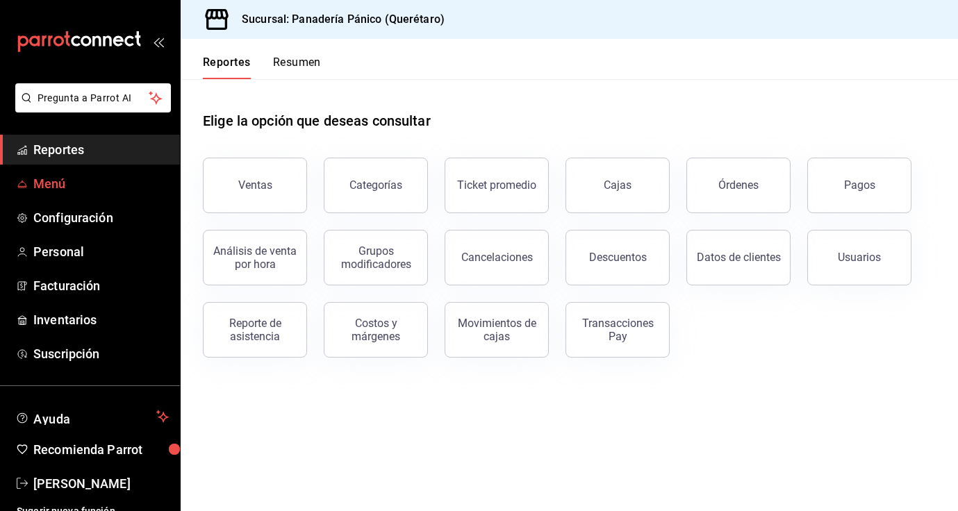
click at [110, 181] on span "Menú" at bounding box center [101, 183] width 136 height 19
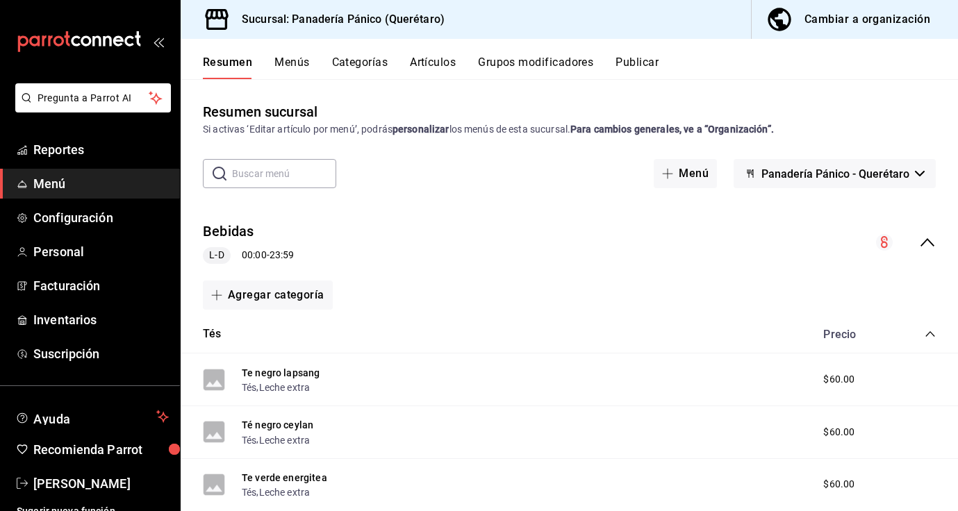
click at [426, 60] on button "Artículos" at bounding box center [433, 68] width 46 height 24
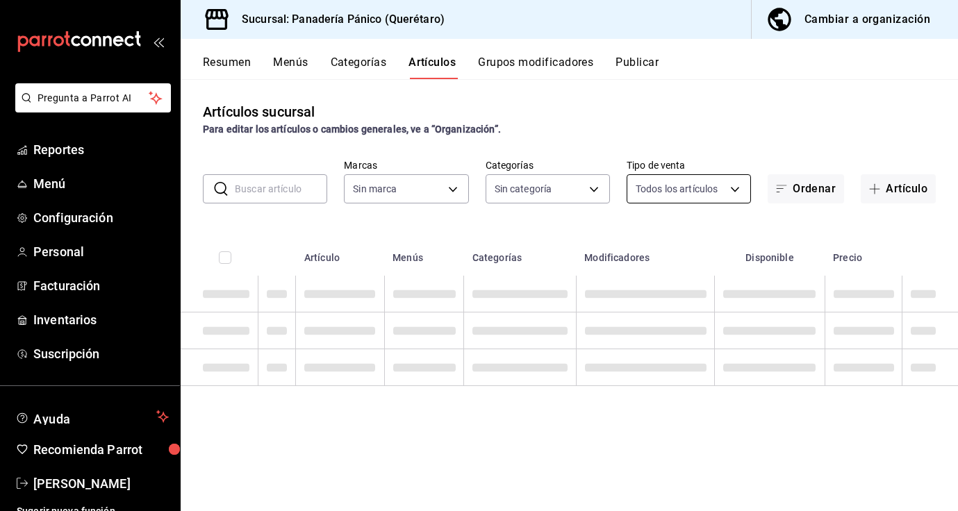
type input "3c04580e-60fd-498a-ab9f-4a8f3b5f012a"
type input "335c8870-2ee1-46e7-9b51-4327005f127a,48cd04df-eecf-47cb-a80f-a64914206c61,d2e38…"
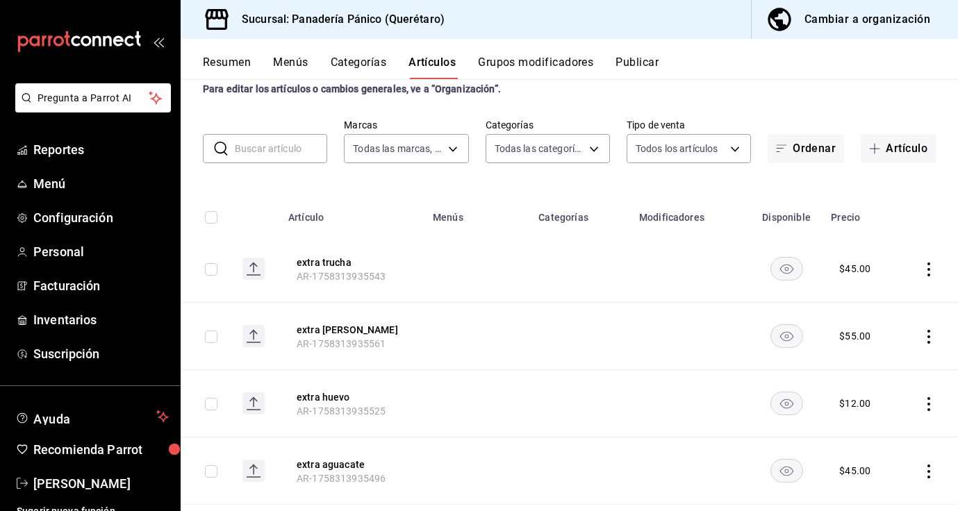
scroll to position [8, 0]
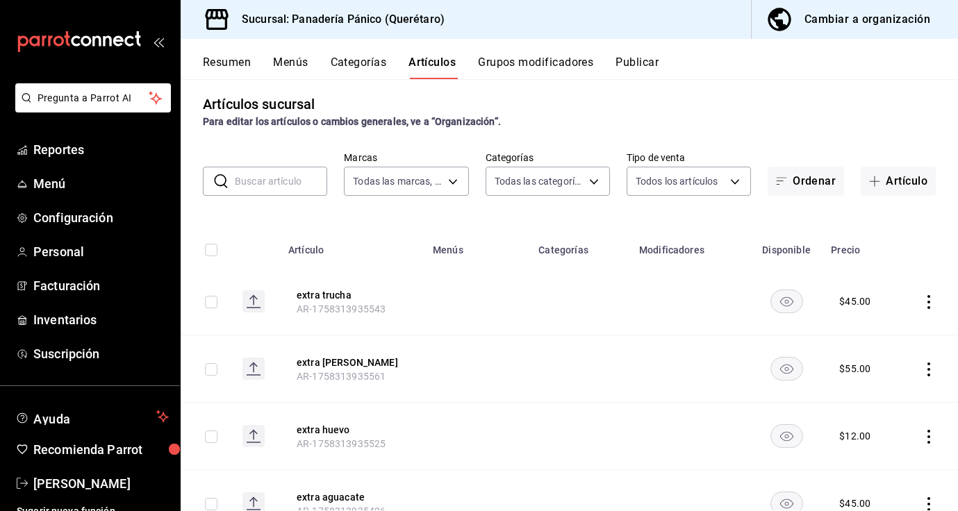
click at [274, 183] on input "text" at bounding box center [281, 181] width 92 height 28
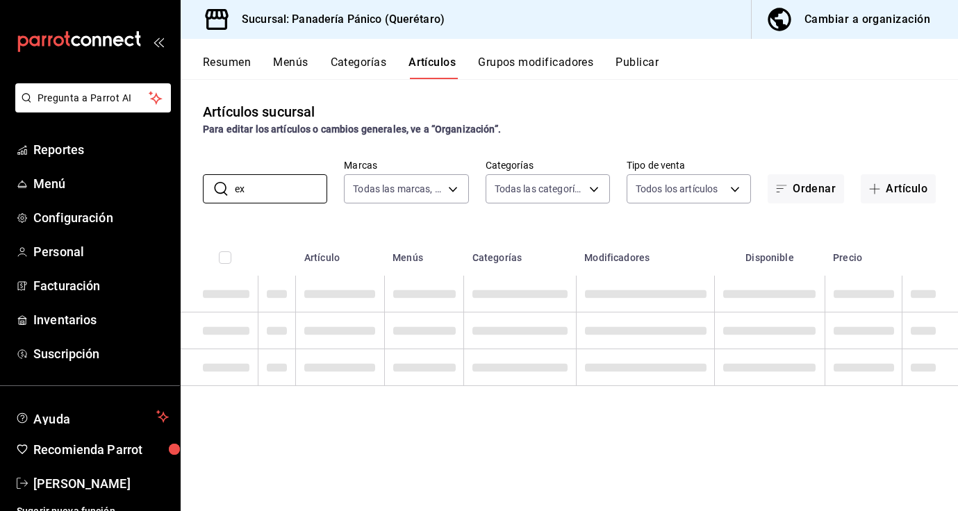
scroll to position [0, 0]
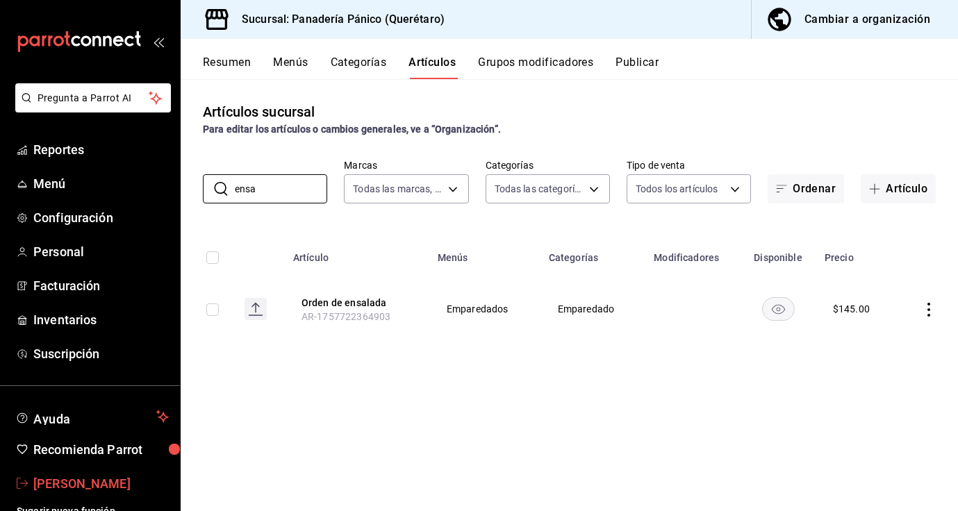
type input "ensa"
click at [81, 481] on span "[PERSON_NAME]" at bounding box center [101, 484] width 136 height 19
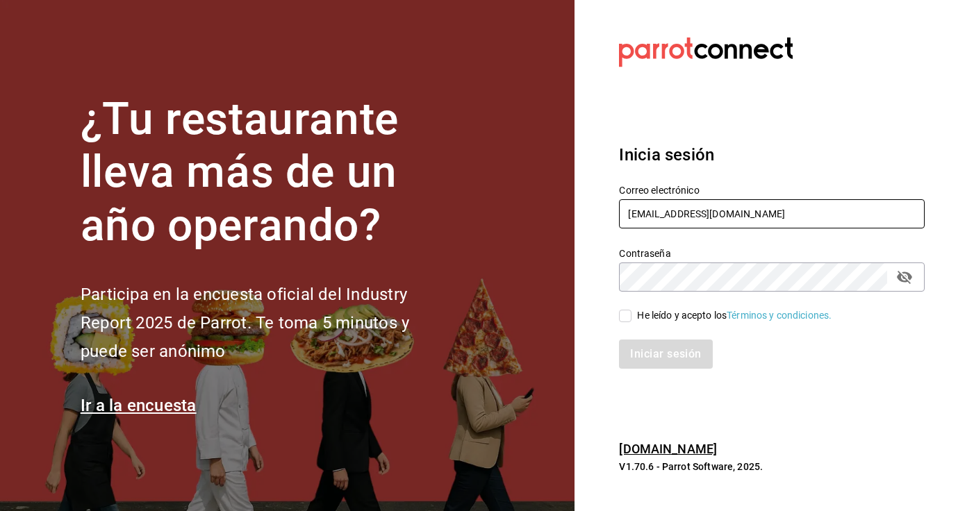
click at [651, 217] on input "[EMAIL_ADDRESS][DOMAIN_NAME]" at bounding box center [772, 213] width 306 height 29
type input "[EMAIL_ADDRESS][DOMAIN_NAME]"
click at [631, 319] on input "He leído y acepto los Términos y condiciones." at bounding box center [625, 316] width 13 height 13
checkbox input "true"
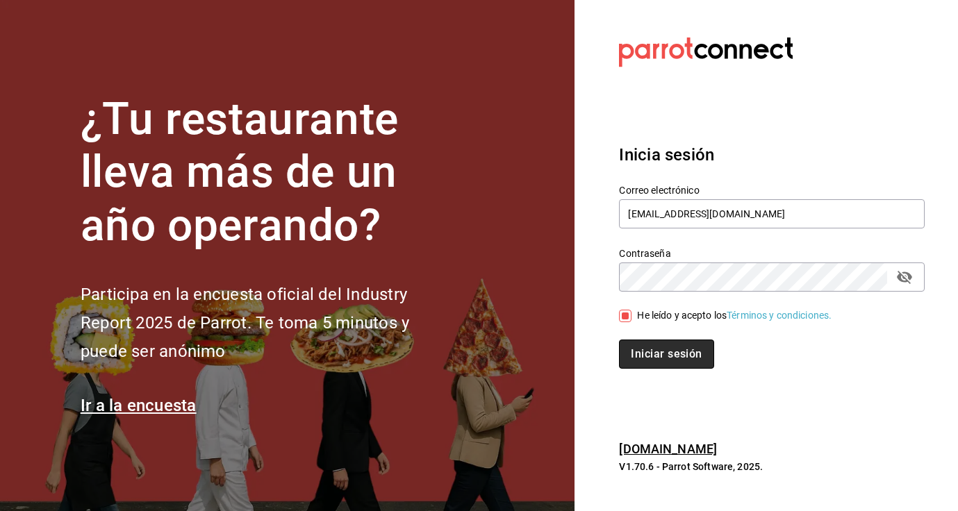
click at [640, 354] on button "Iniciar sesión" at bounding box center [666, 354] width 95 height 29
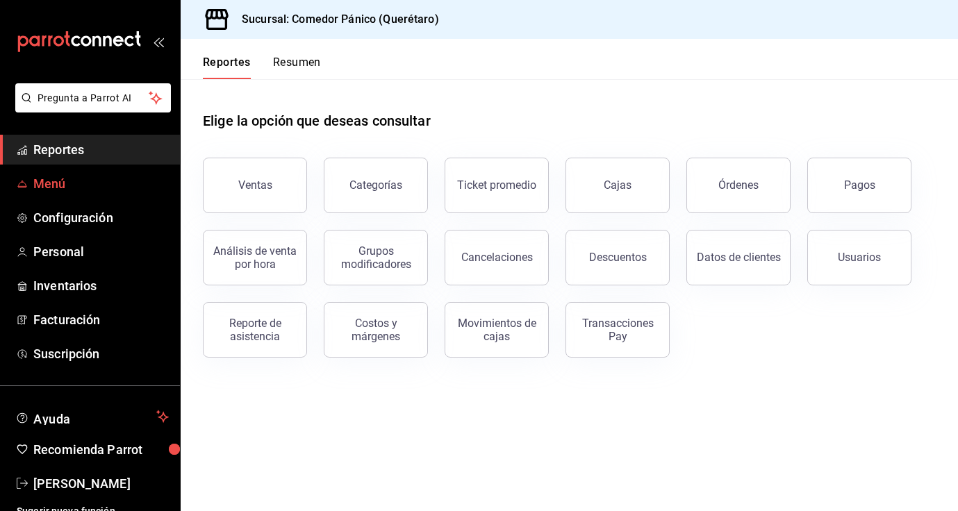
click at [45, 187] on span "Menú" at bounding box center [101, 183] width 136 height 19
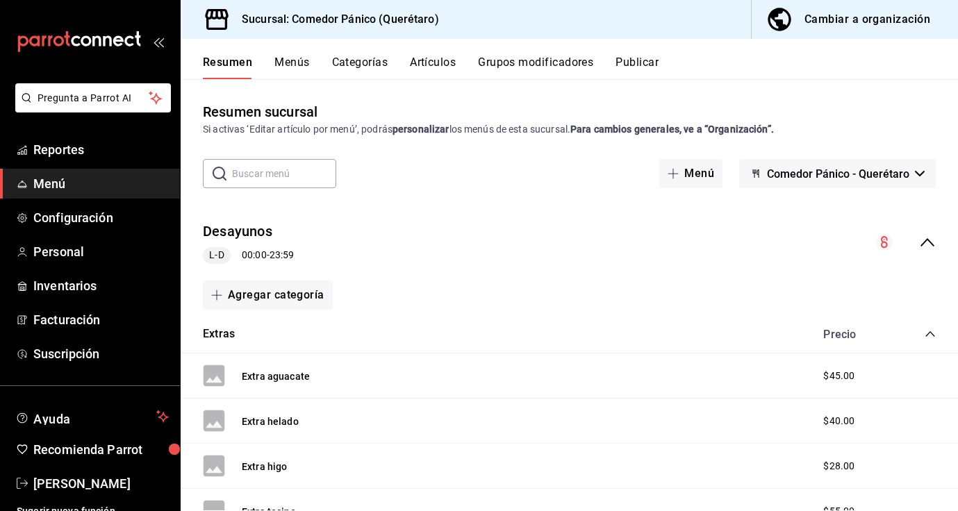
click at [830, 20] on div "Cambiar a organización" at bounding box center [868, 19] width 126 height 19
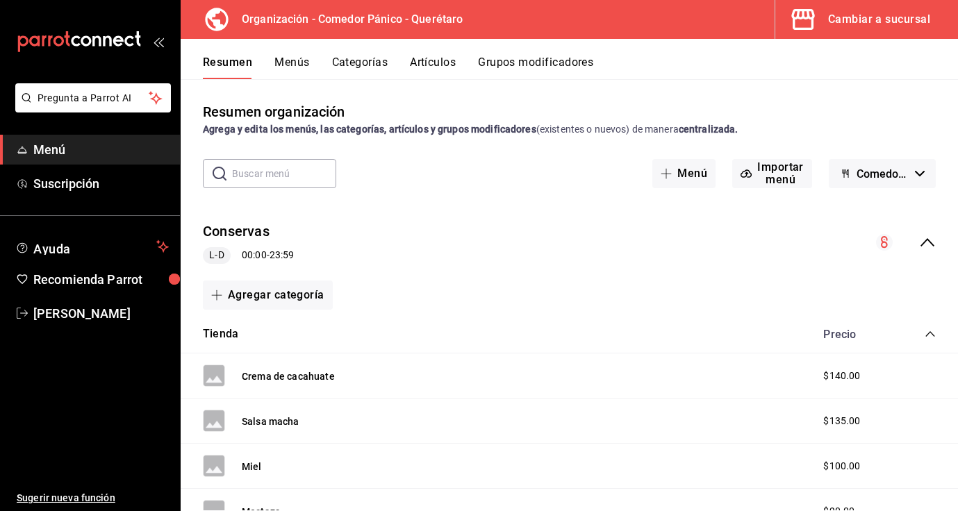
click at [426, 62] on button "Artículos" at bounding box center [433, 68] width 46 height 24
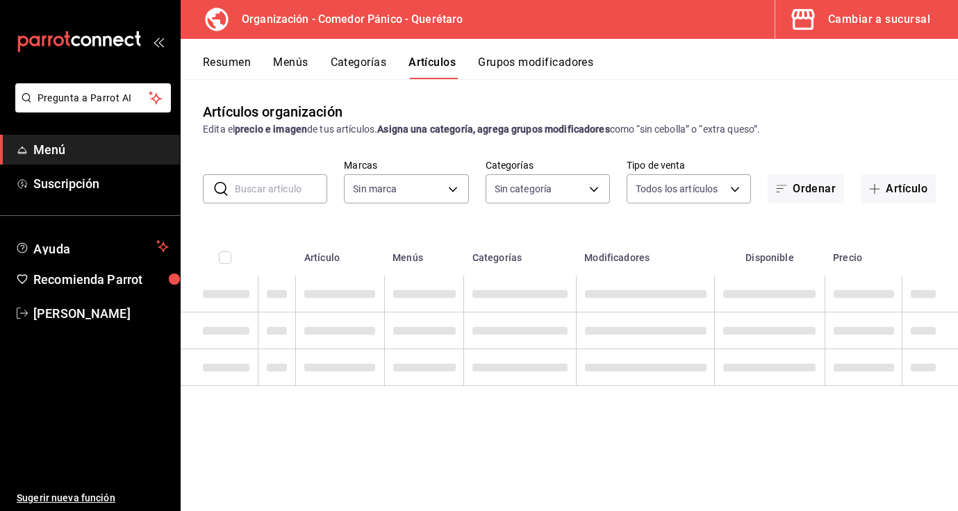
type input "0f40e74e-b6b1-418d-bf10-855e15756c5c"
type input "65e86a8e-b85a-4ac4-b80c-9a2ca2d5dab3,480c8983-ef74-42cd-bfc6-b990fbf805c4,b50ee…"
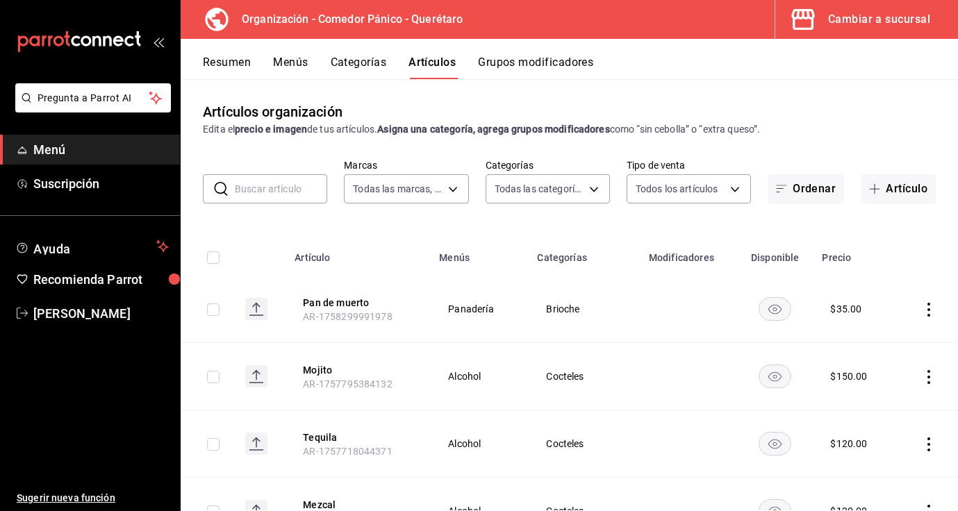
click at [272, 189] on input "text" at bounding box center [281, 189] width 92 height 28
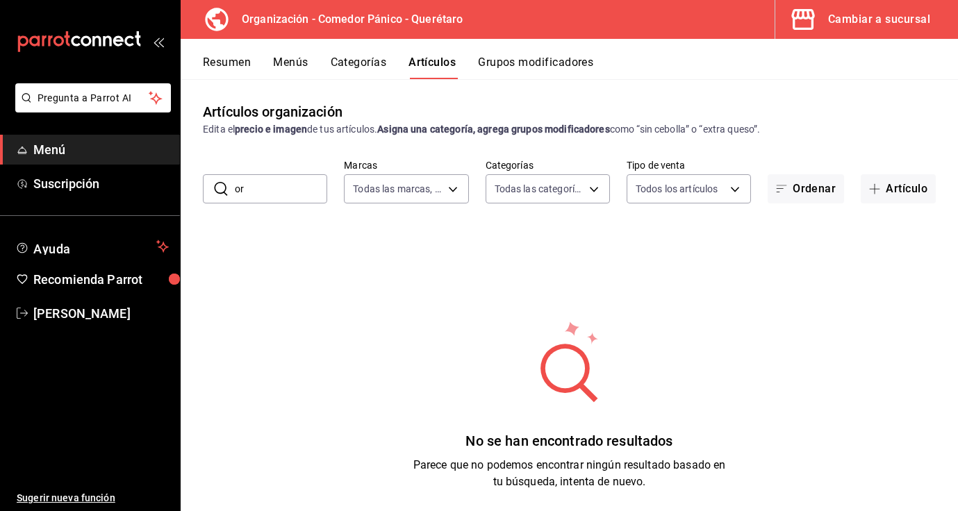
type input "o"
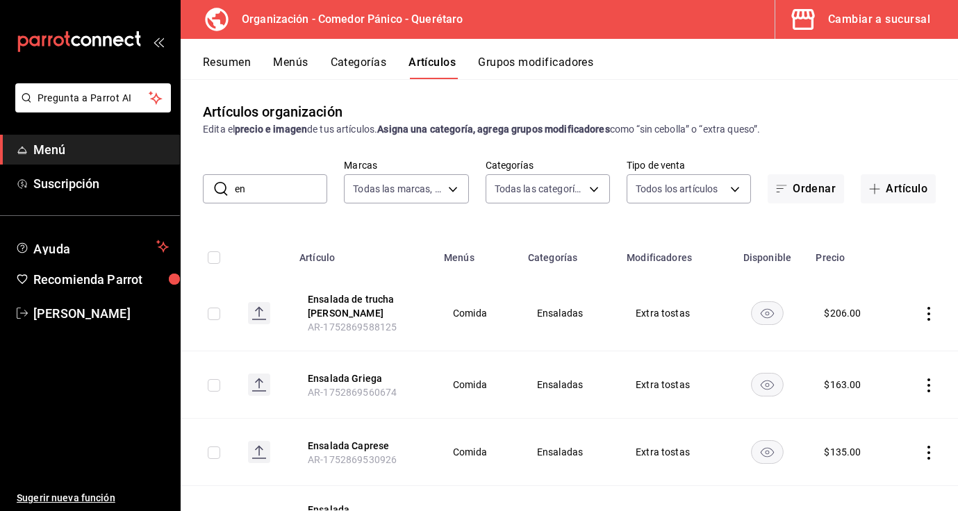
type input "e"
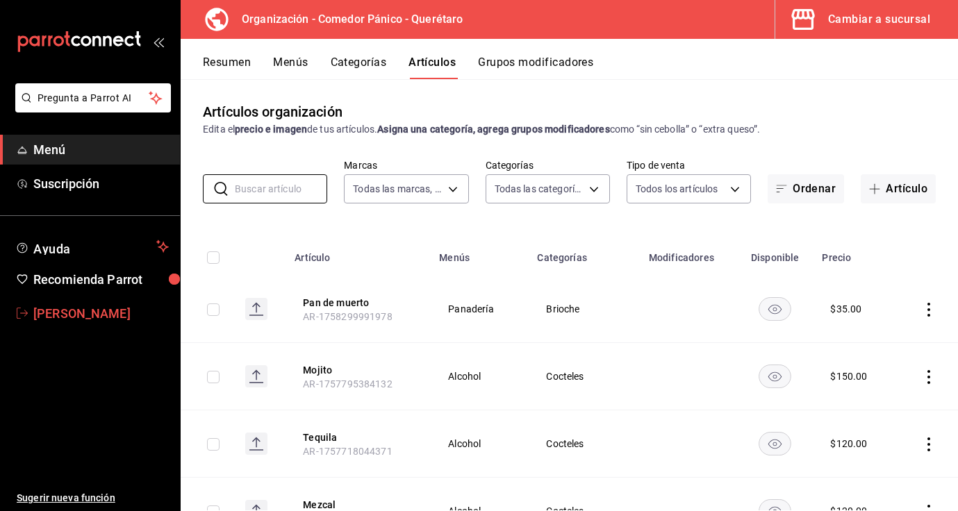
click at [82, 316] on span "[PERSON_NAME]" at bounding box center [101, 313] width 136 height 19
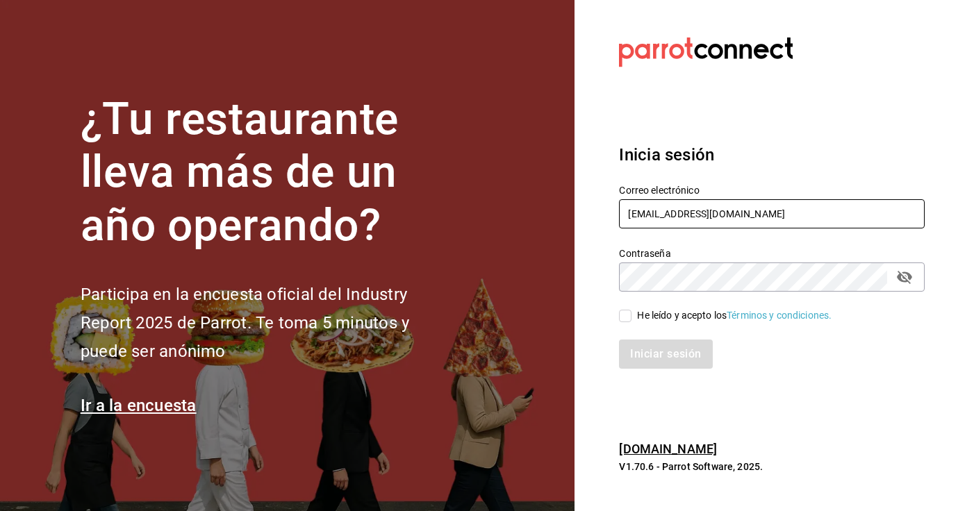
click at [701, 213] on input "[EMAIL_ADDRESS][DOMAIN_NAME]" at bounding box center [772, 213] width 306 height 29
type input "[EMAIL_ADDRESS][DOMAIN_NAME]"
click at [629, 315] on input "He leído y acepto los Términos y condiciones." at bounding box center [625, 316] width 13 height 13
checkbox input "true"
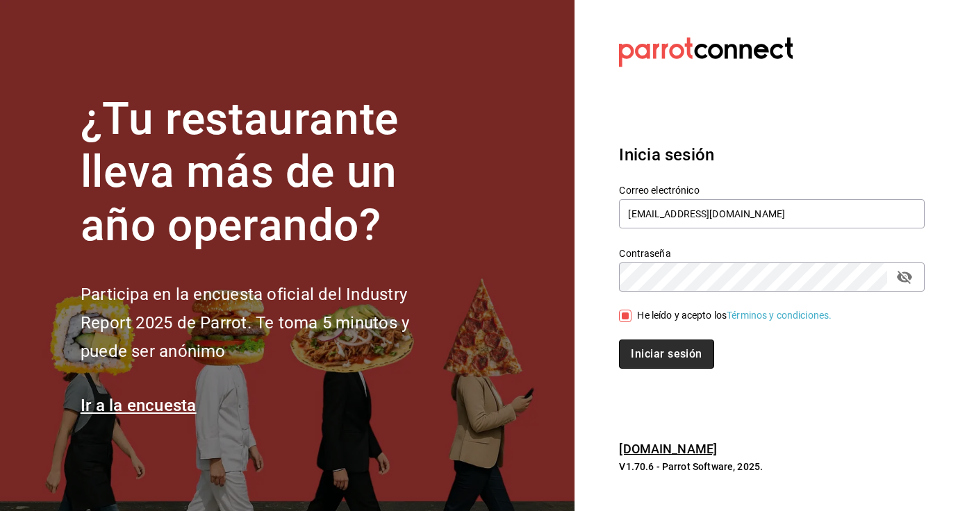
click at [650, 352] on button "Iniciar sesión" at bounding box center [666, 354] width 95 height 29
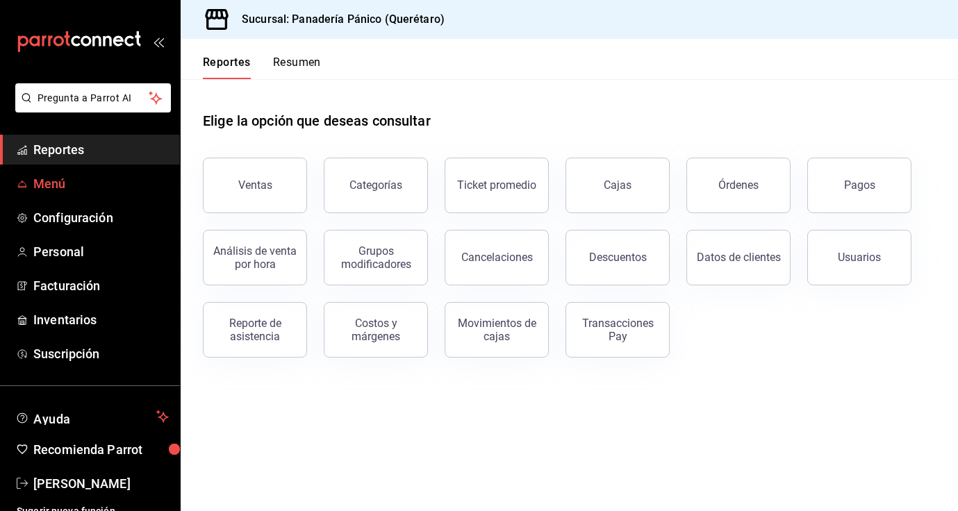
click at [54, 188] on span "Menú" at bounding box center [101, 183] width 136 height 19
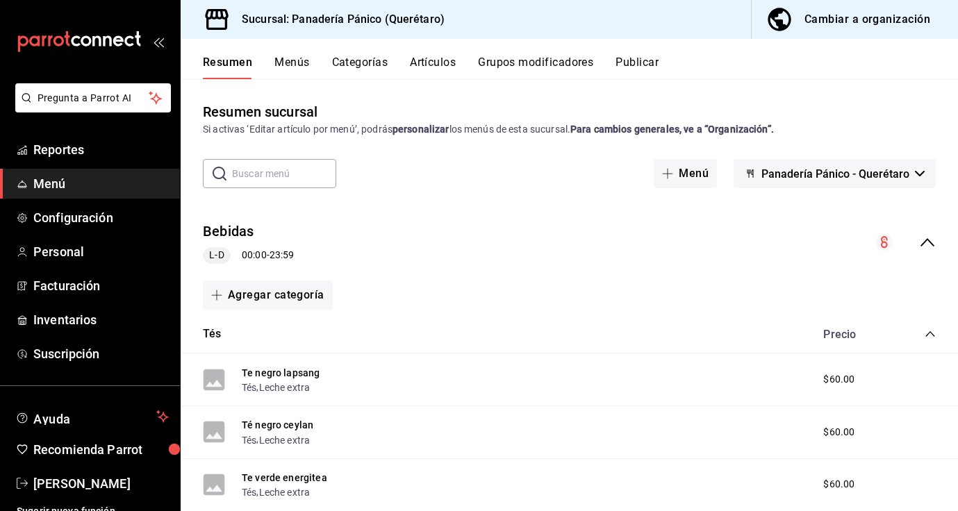
click at [864, 39] on div "Resumen Menús Categorías Artículos Grupos modificadores Publicar" at bounding box center [570, 59] width 778 height 40
click at [858, 11] on div "Cambiar a organización" at bounding box center [868, 19] width 126 height 19
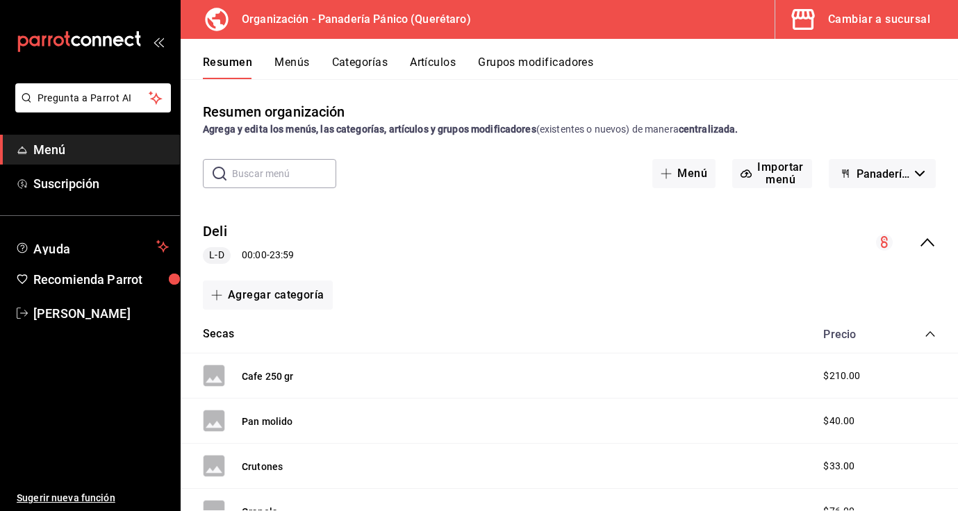
click at [429, 65] on button "Artículos" at bounding box center [433, 68] width 46 height 24
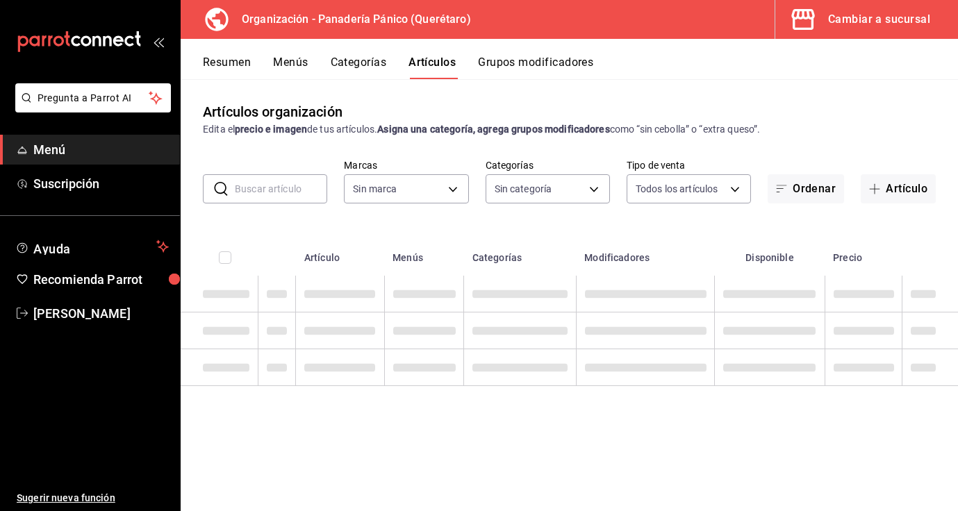
type input "6debe6ee-bf5d-4bda-9e69-4b8e64d53644"
type input "08935f98-8df9-4fb0-a945-0702bf9ed8da,1b6aa457-ba13-4a00-9491-ce79c8c6c35e,579f4…"
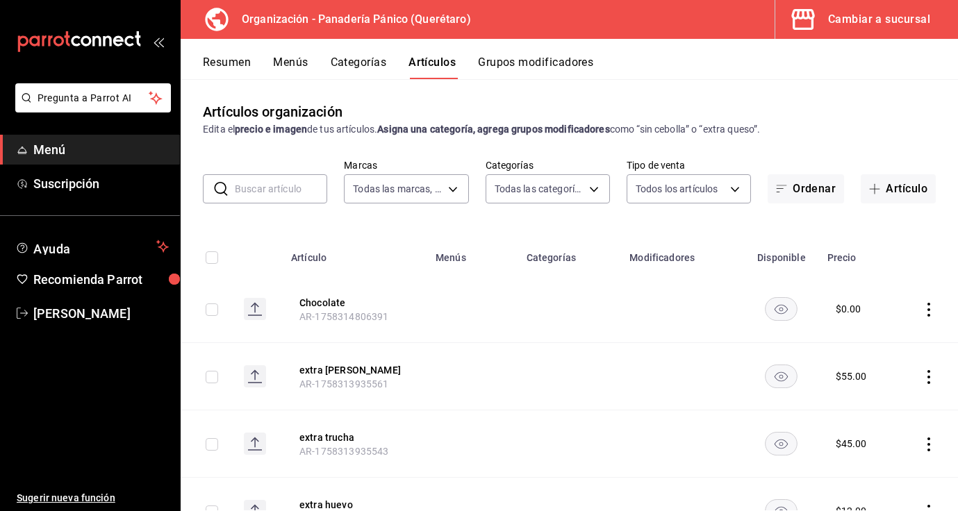
click at [293, 188] on input "text" at bounding box center [281, 189] width 92 height 28
click at [898, 195] on button "Artículo" at bounding box center [898, 188] width 75 height 29
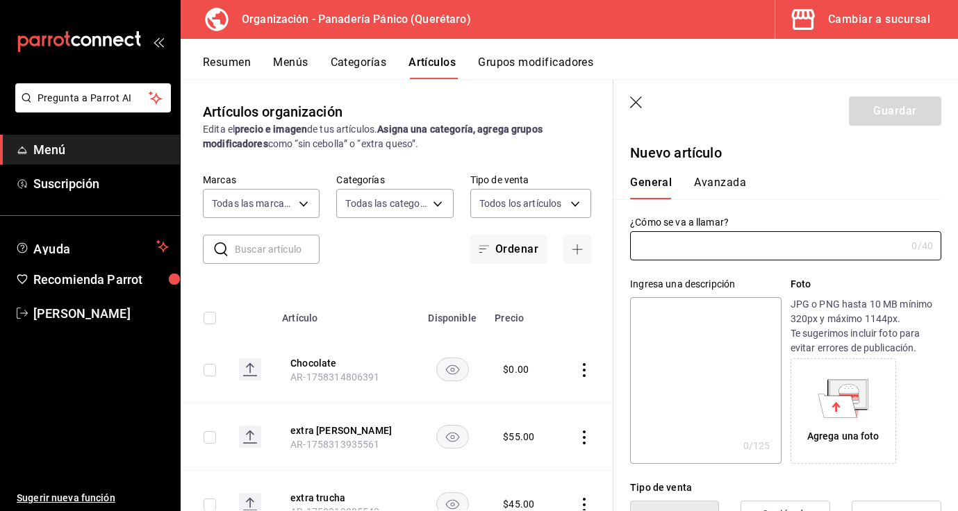
click at [639, 101] on icon "button" at bounding box center [637, 104] width 14 height 14
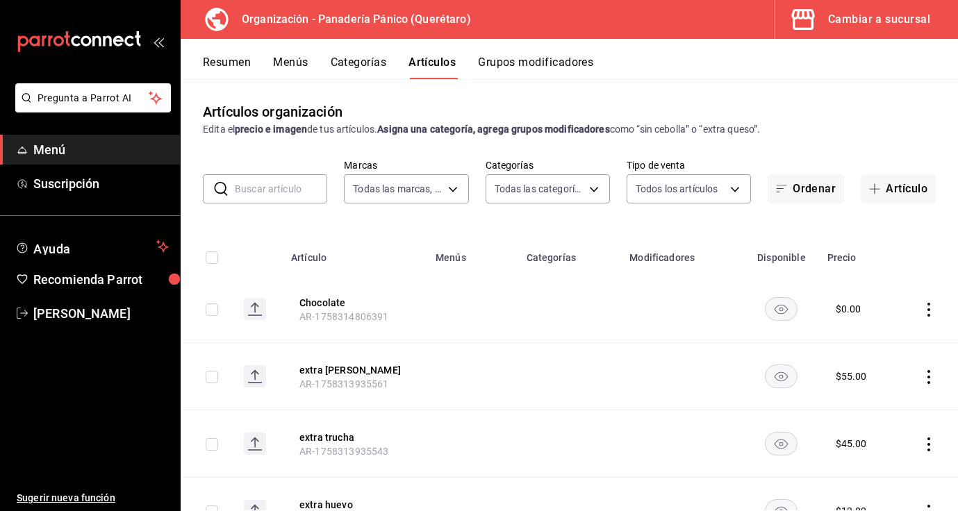
click at [506, 65] on button "Grupos modificadores" at bounding box center [535, 68] width 115 height 24
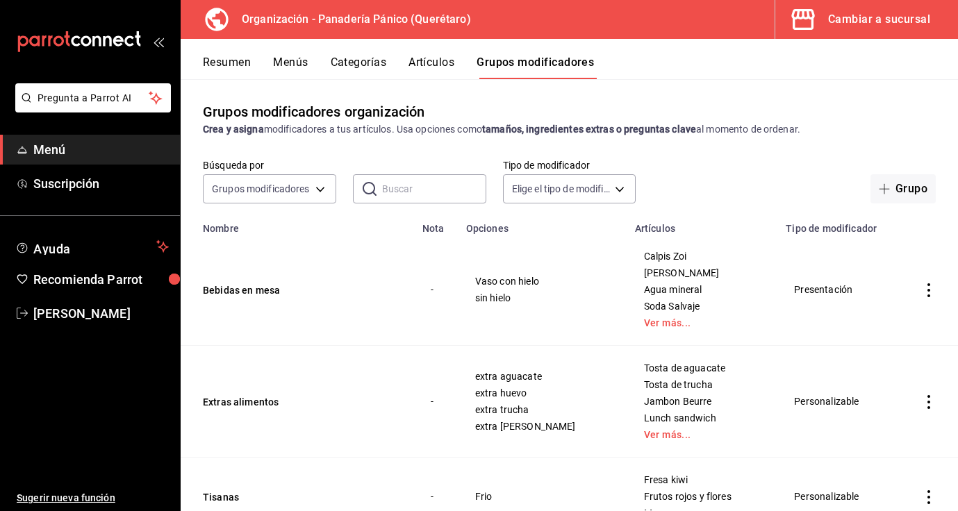
click at [420, 184] on input "text" at bounding box center [434, 189] width 104 height 28
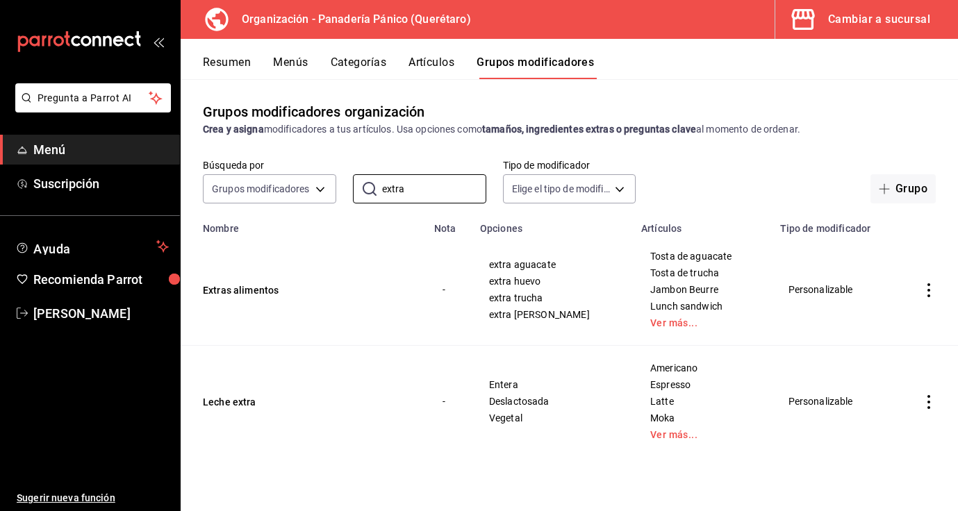
type input "extra"
click at [929, 291] on icon "actions" at bounding box center [929, 291] width 3 height 14
click at [885, 322] on span "Editar" at bounding box center [887, 322] width 36 height 15
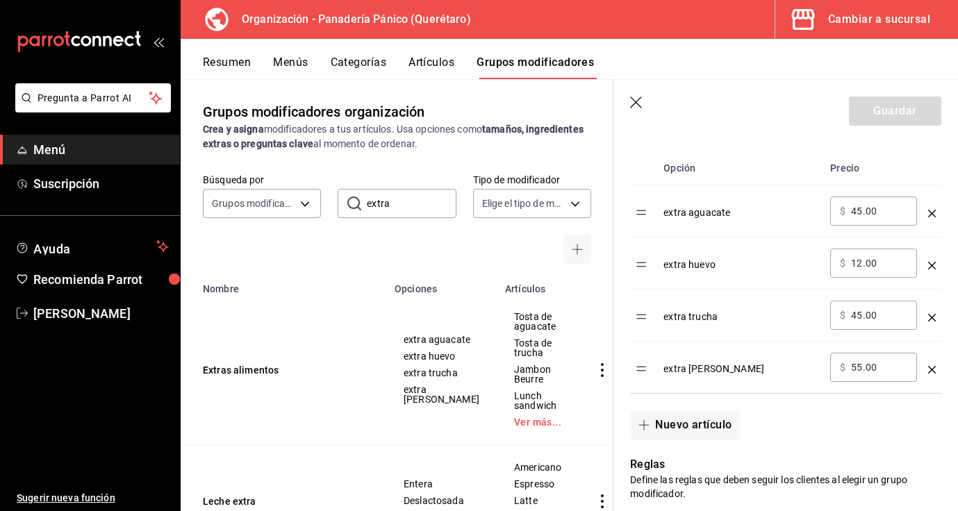
scroll to position [445, 0]
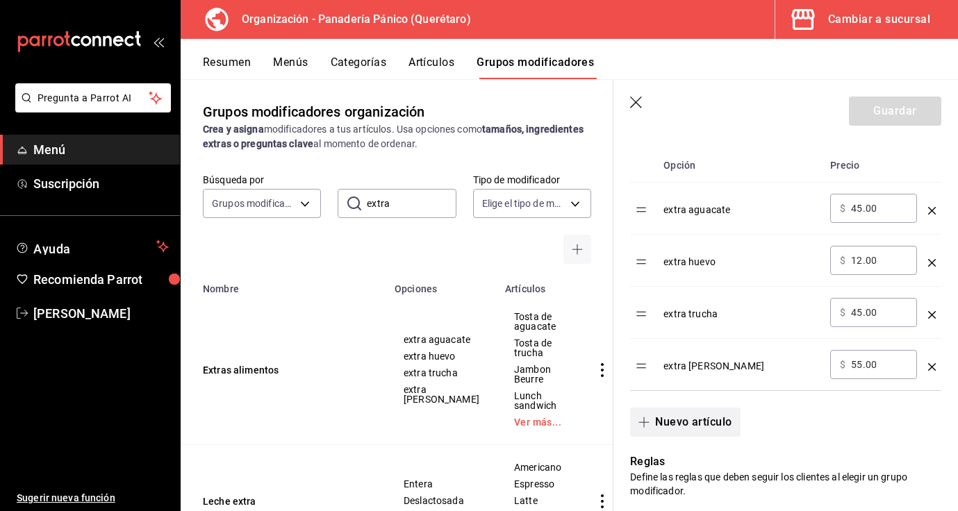
click at [722, 420] on button "Nuevo artículo" at bounding box center [685, 422] width 110 height 29
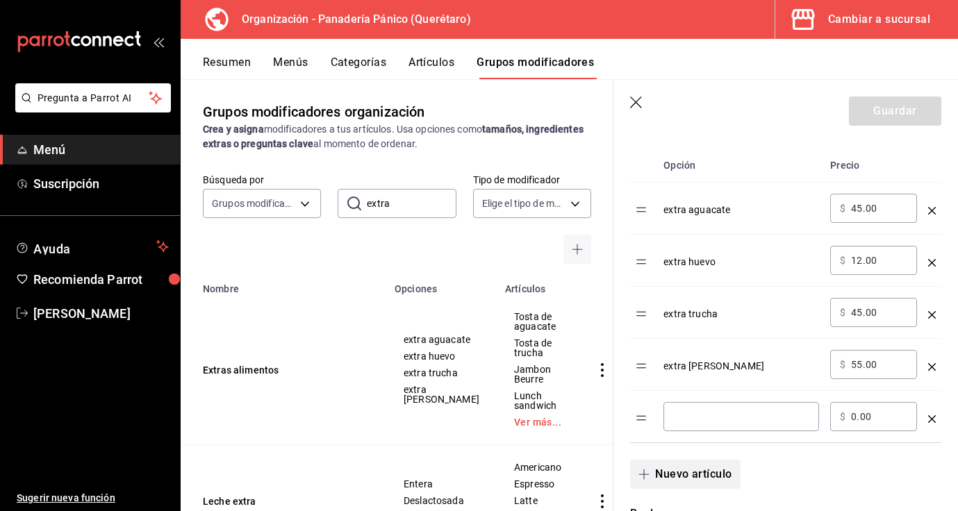
click at [722, 420] on input "optionsTable" at bounding box center [741, 417] width 136 height 14
type input "extra ensalada"
click at [856, 413] on input "0.00" at bounding box center [879, 417] width 56 height 14
type input "20.00"
click at [878, 114] on button "Guardar" at bounding box center [895, 111] width 92 height 29
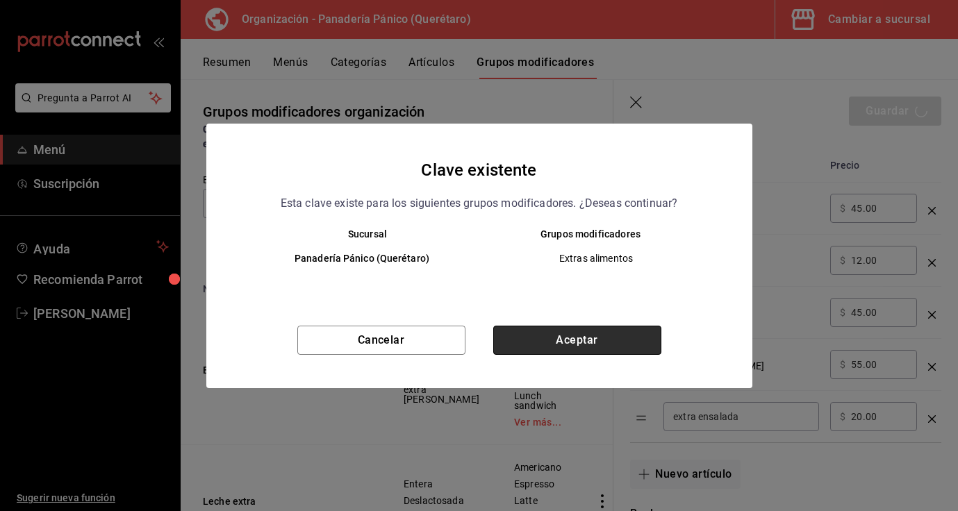
click at [576, 338] on button "Aceptar" at bounding box center [577, 340] width 168 height 29
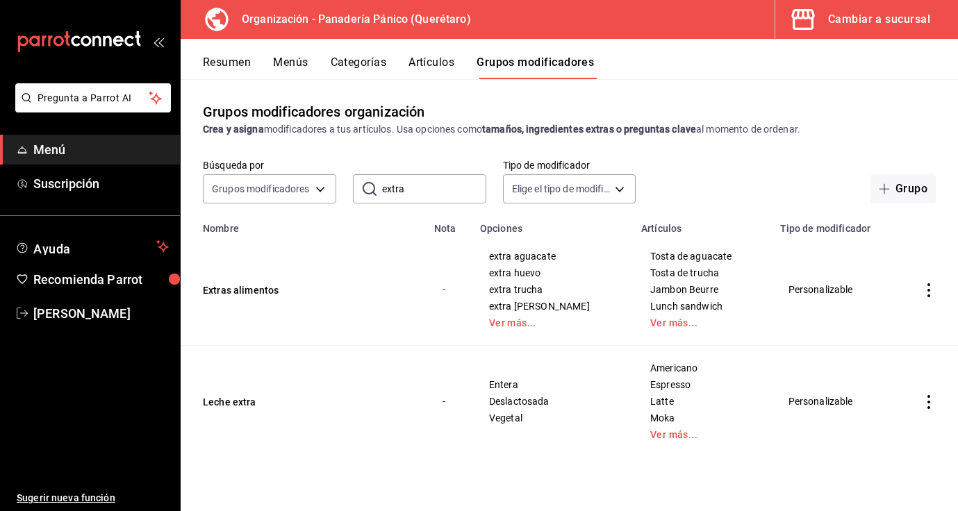
click at [284, 65] on button "Menús" at bounding box center [290, 68] width 35 height 24
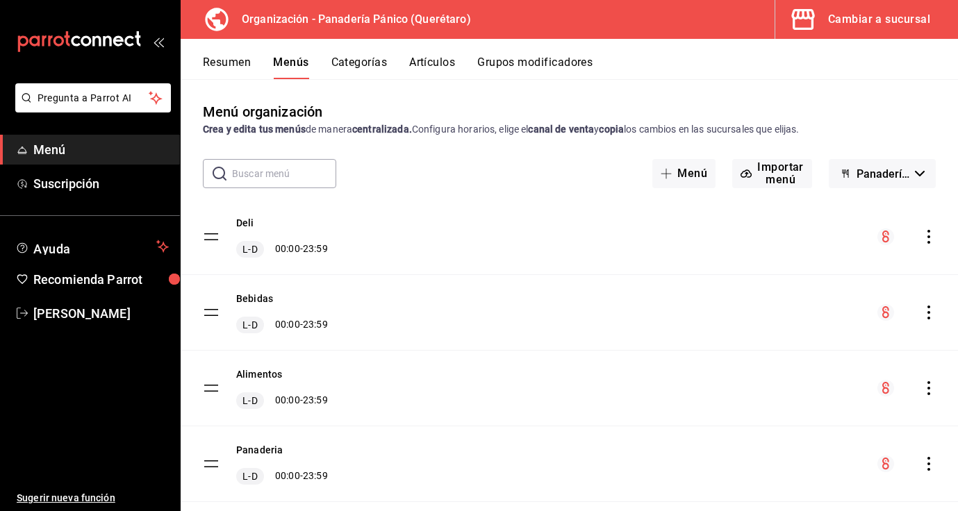
scroll to position [31, 0]
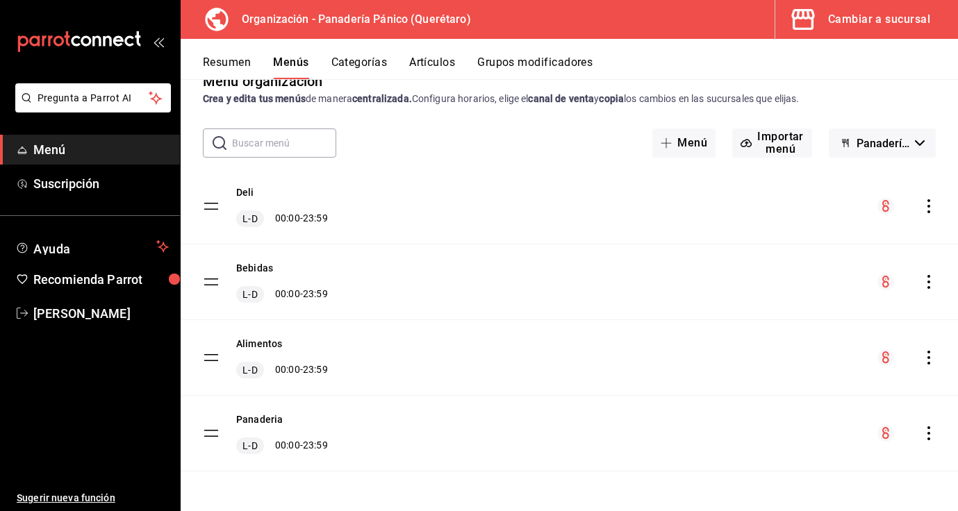
click at [928, 355] on icon "actions" at bounding box center [929, 358] width 14 height 14
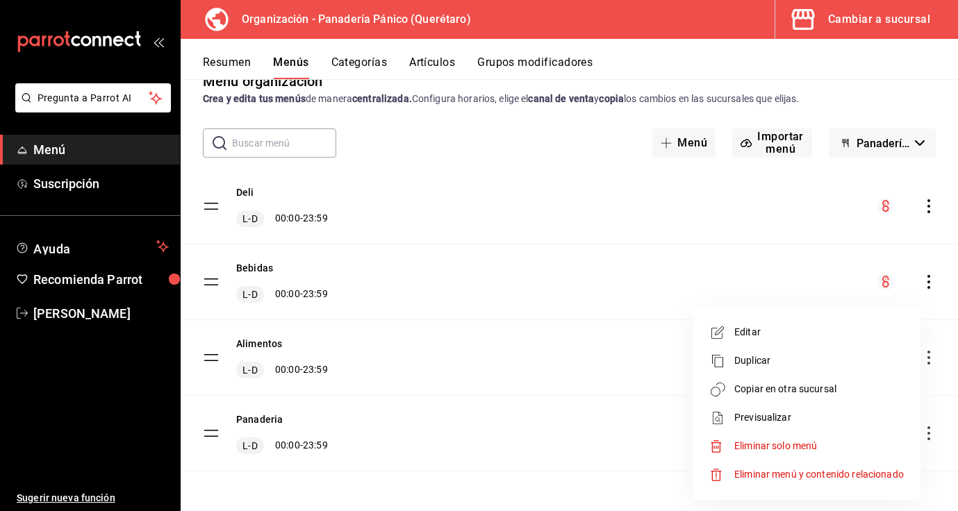
click at [826, 386] on span "Copiar en otra sucursal" at bounding box center [819, 389] width 170 height 15
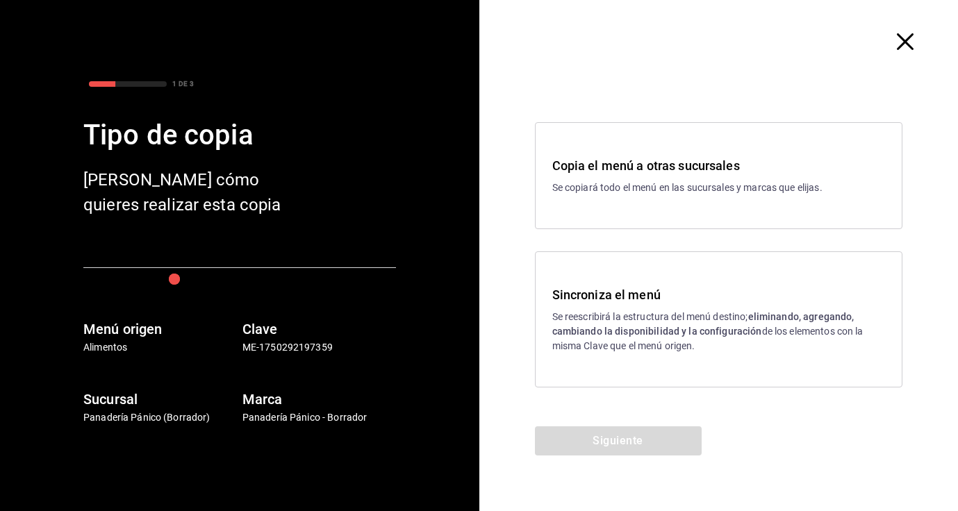
click at [648, 288] on h3 "Sincroniza el menú" at bounding box center [719, 295] width 334 height 19
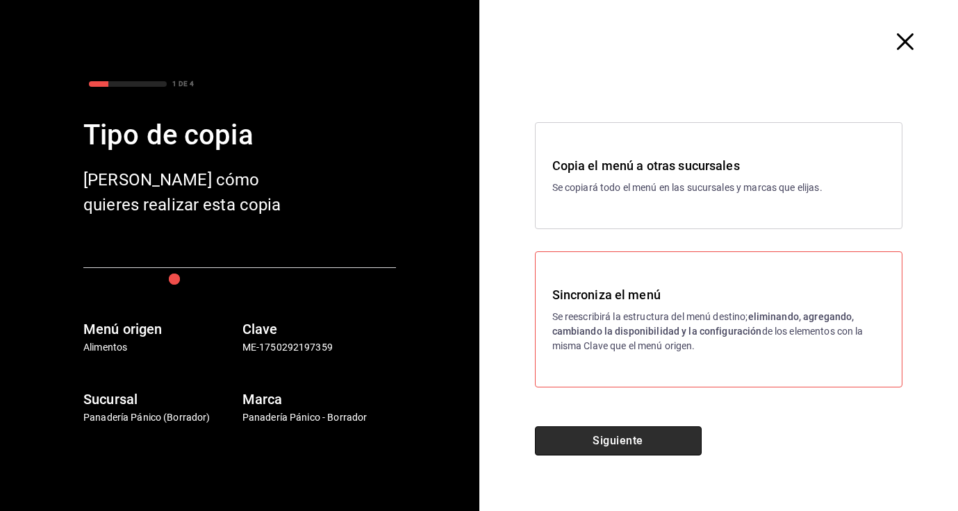
click at [582, 442] on button "Siguiente" at bounding box center [618, 441] width 167 height 29
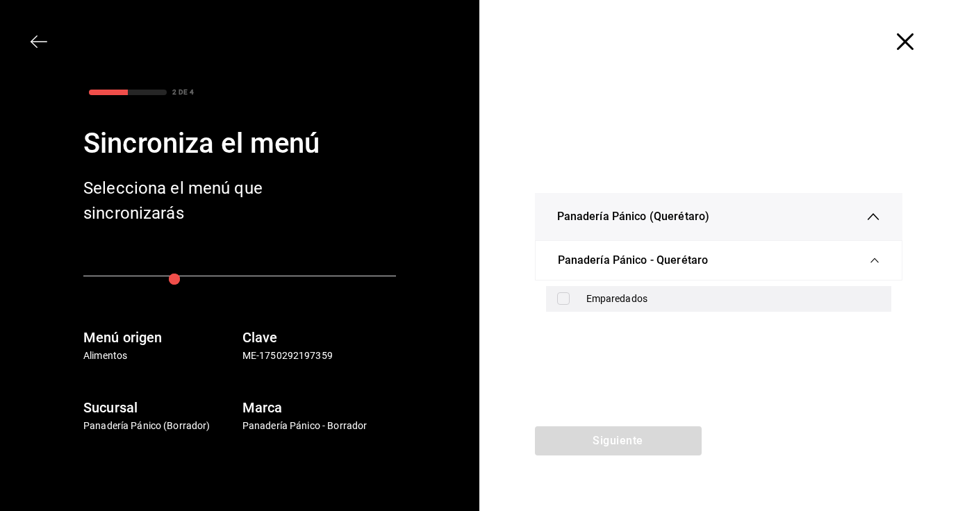
click at [570, 300] on label at bounding box center [566, 299] width 18 height 13
click at [570, 300] on input "checkbox" at bounding box center [563, 299] width 13 height 13
click at [561, 293] on input "checkbox" at bounding box center [563, 299] width 13 height 13
checkbox input "true"
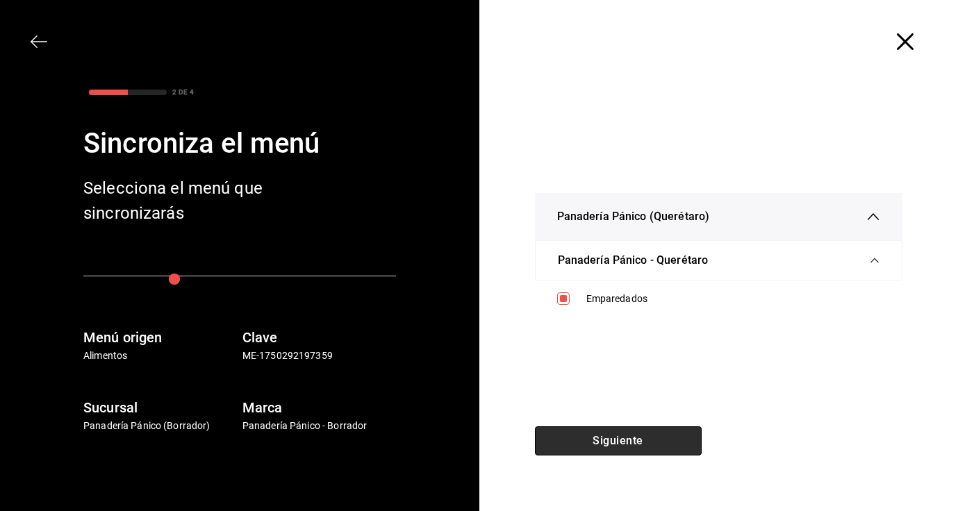
click at [599, 451] on button "Siguiente" at bounding box center [618, 441] width 167 height 29
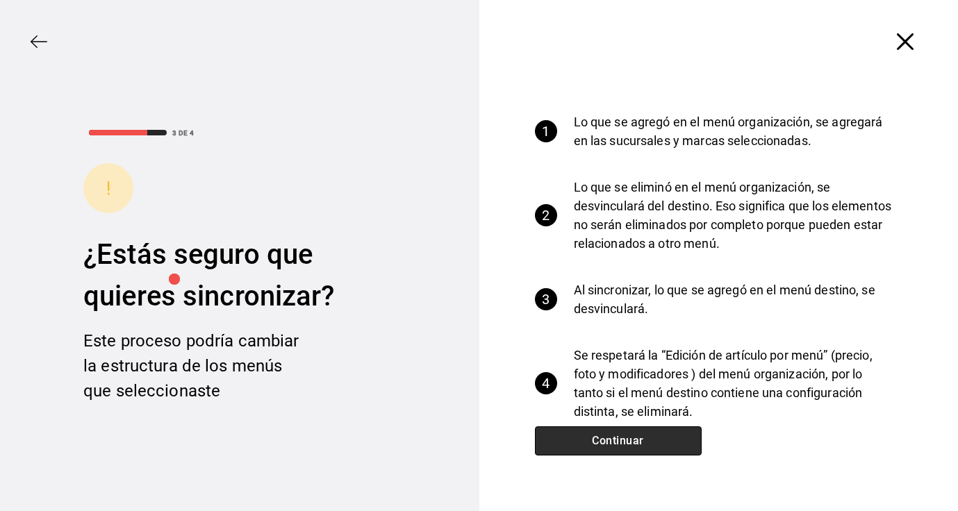
click at [599, 444] on button "Continuar" at bounding box center [618, 441] width 167 height 29
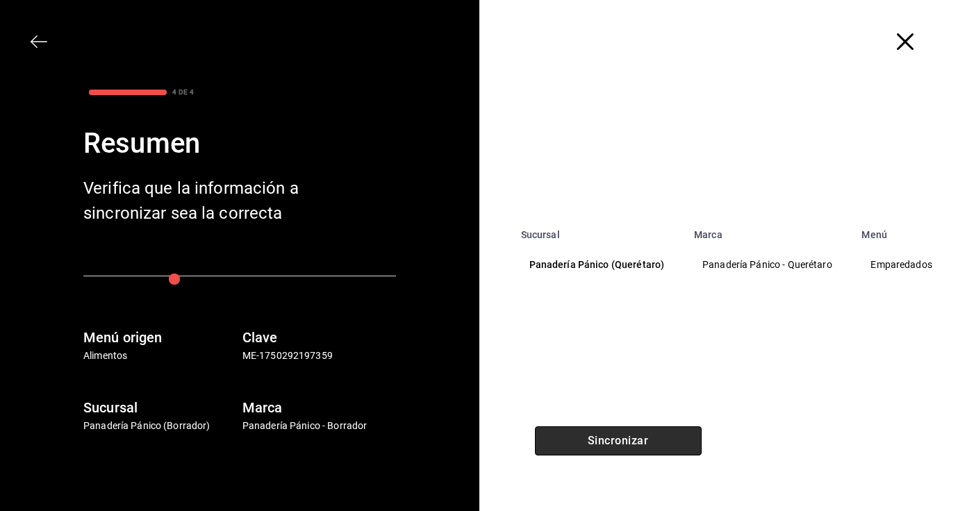
click at [599, 444] on button "Sincronizar" at bounding box center [618, 441] width 167 height 29
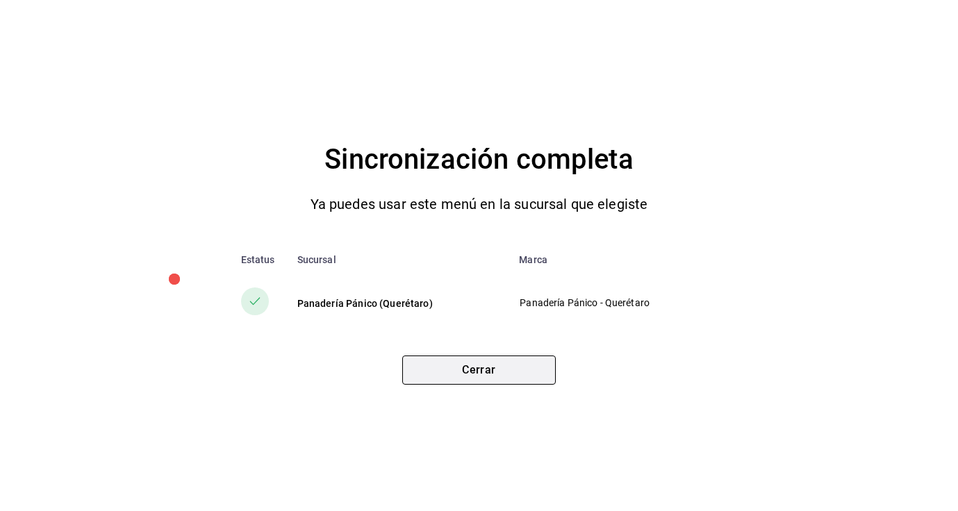
click at [442, 359] on button "Cerrar" at bounding box center [479, 370] width 154 height 29
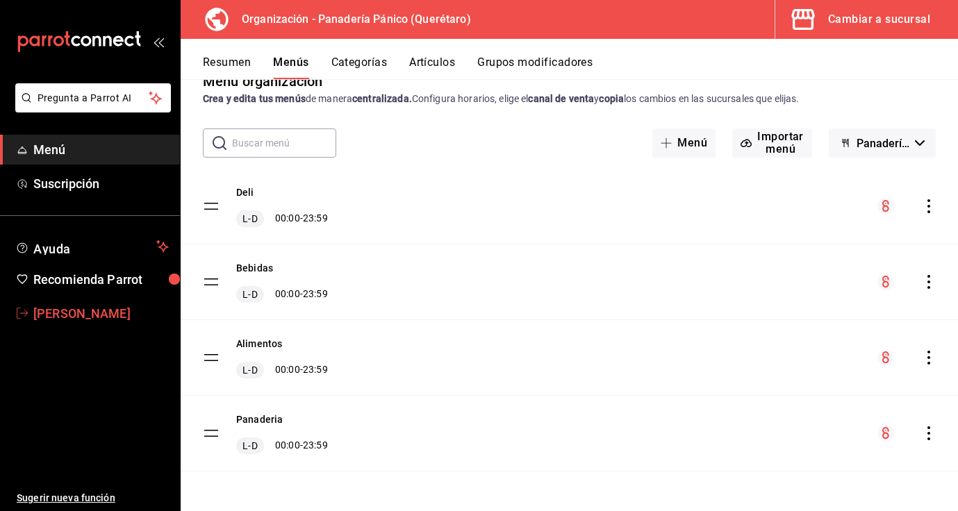
click at [100, 316] on span "[PERSON_NAME]" at bounding box center [101, 313] width 136 height 19
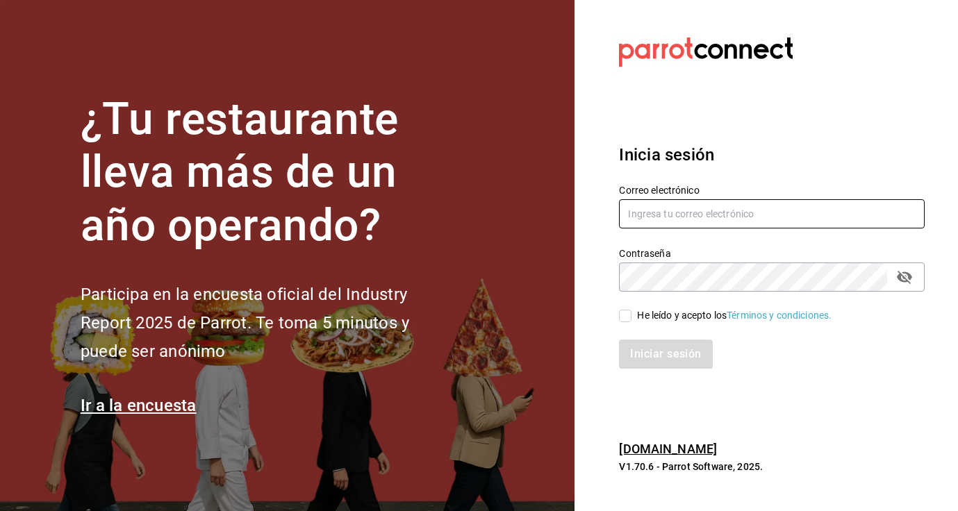
type input "[EMAIL_ADDRESS][DOMAIN_NAME]"
